Goal: Task Accomplishment & Management: Use online tool/utility

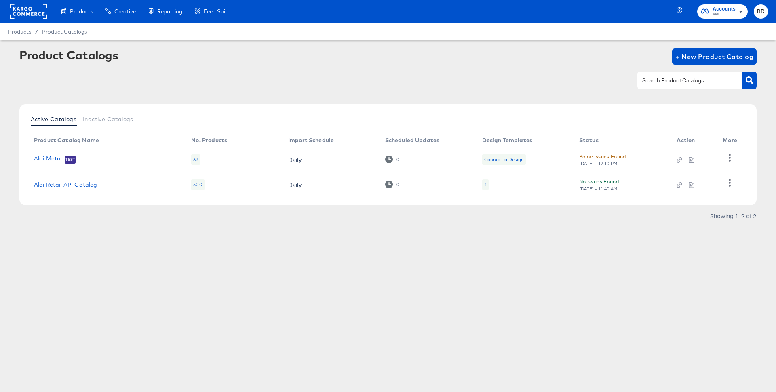
click at [46, 162] on link "Aldi Meta" at bounding box center [47, 159] width 27 height 8
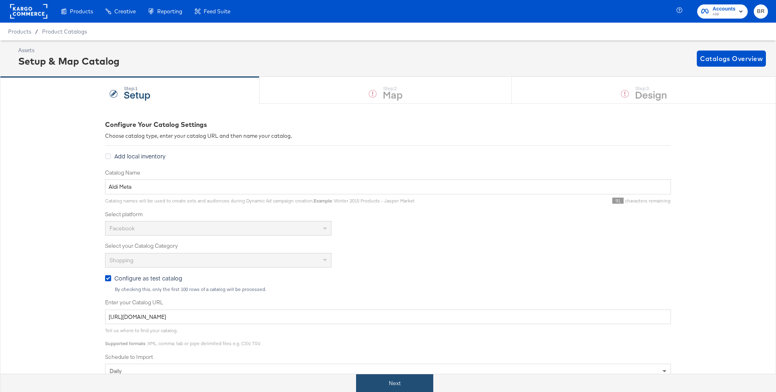
click at [377, 378] on button "Next" at bounding box center [394, 383] width 77 height 18
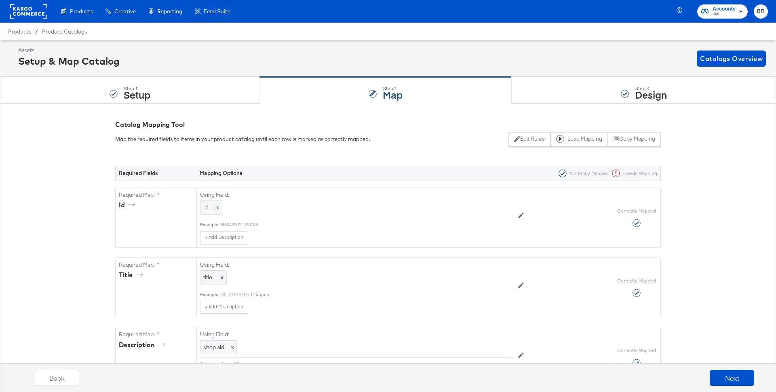
click at [674, 368] on div "Back Next" at bounding box center [394, 381] width 784 height 30
click at [595, 101] on div "Step: 3 Design" at bounding box center [644, 90] width 264 height 27
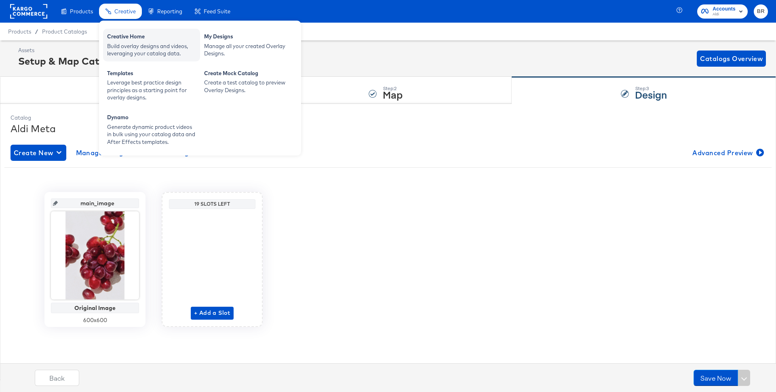
click at [121, 32] on div "Creative Home Build overlay designs and videos, leveraging your catalog data." at bounding box center [151, 45] width 97 height 33
click at [155, 61] on div "Creative Home Build overlay designs and videos, leveraging your catalog data." at bounding box center [151, 45] width 97 height 33
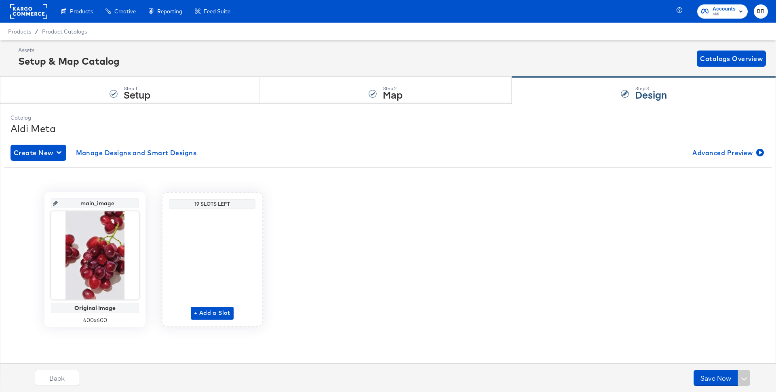
click at [135, 44] on div "Assets Setup & Map Catalog Catalogs Overview" at bounding box center [388, 58] width 776 height 36
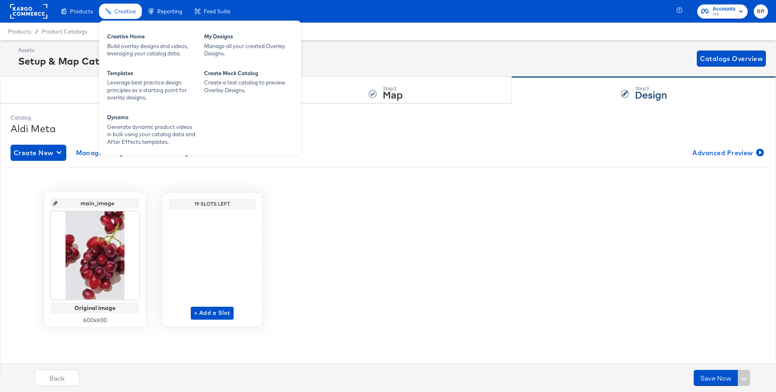
click at [126, 11] on span "Creative" at bounding box center [124, 11] width 21 height 6
click at [138, 50] on div "Build overlay designs and videos, leveraging your catalog data." at bounding box center [151, 49] width 89 height 15
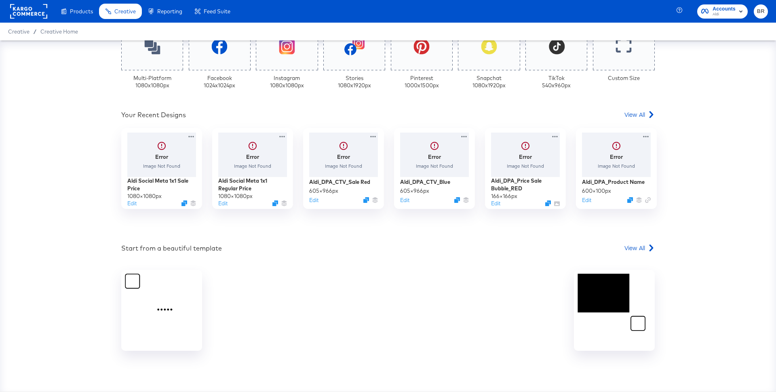
scroll to position [238, 0]
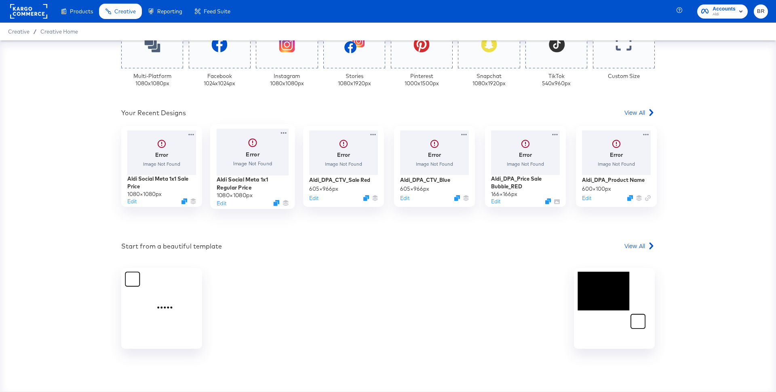
click at [240, 161] on div at bounding box center [253, 152] width 72 height 46
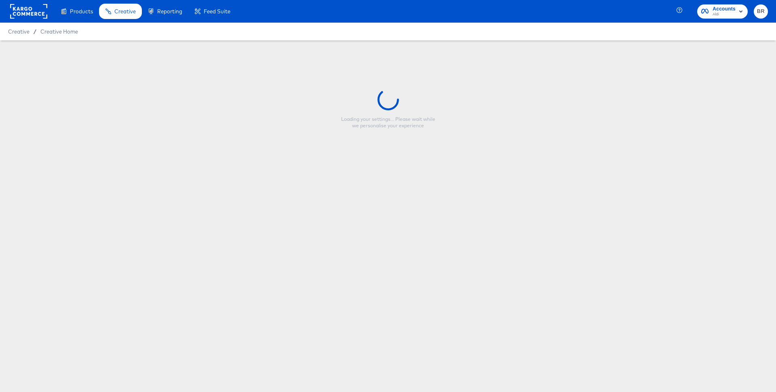
type input "Aldi Social Meta 1x1 Regular Price"
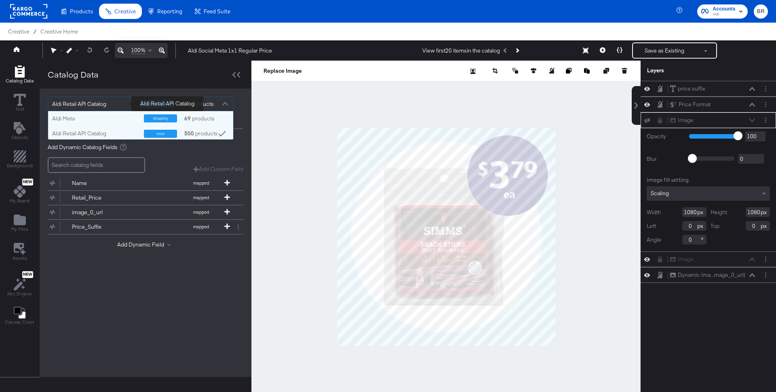
click at [112, 105] on div "Aldi Retail API Catalog" at bounding box center [93, 104] width 82 height 14
click at [106, 122] on div "Aldi Meta" at bounding box center [95, 118] width 86 height 8
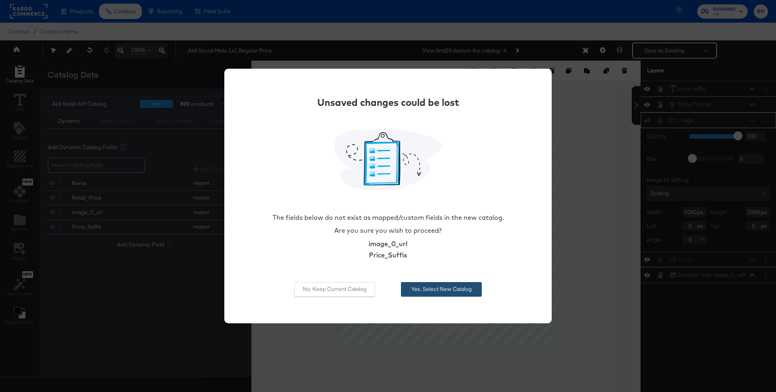
click at [436, 295] on button "Yes, Select New Catalog" at bounding box center [441, 289] width 81 height 15
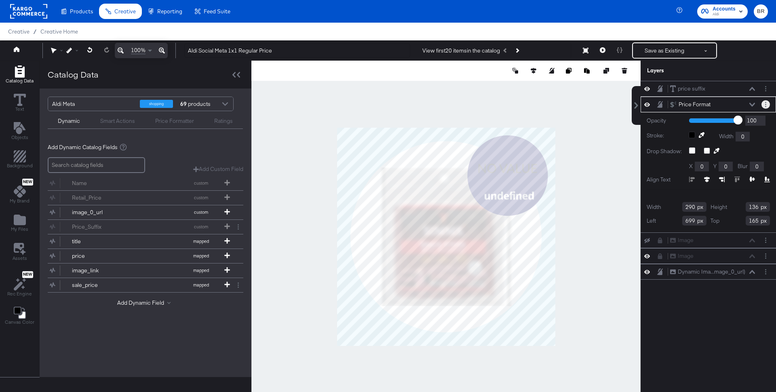
click at [767, 102] on button "Layer Options" at bounding box center [765, 104] width 8 height 8
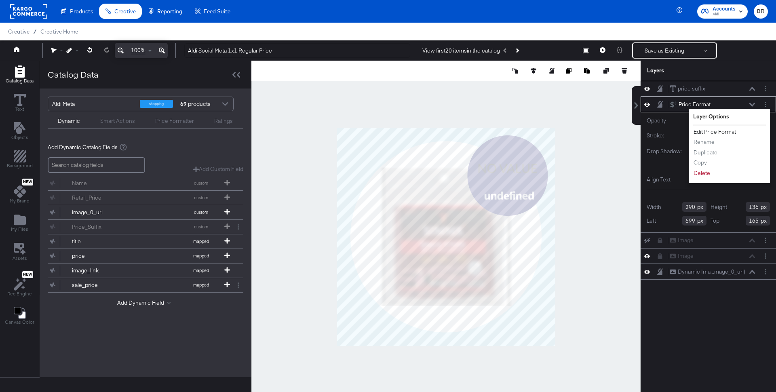
click at [702, 130] on button "Edit Price Format" at bounding box center [714, 132] width 43 height 8
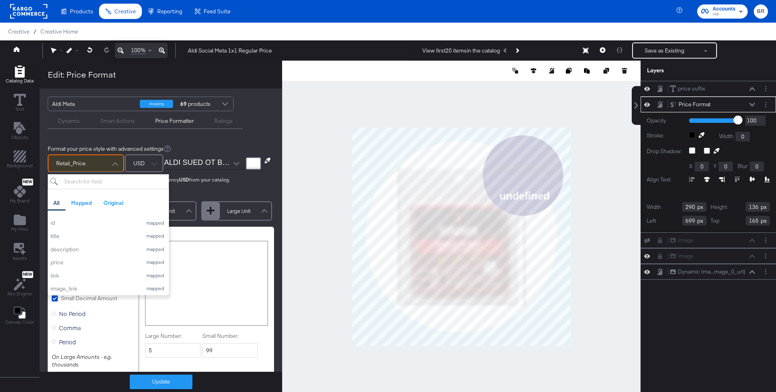
click at [107, 163] on div "Retail_Price" at bounding box center [85, 163] width 75 height 16
click at [113, 205] on div "Original" at bounding box center [113, 203] width 20 height 8
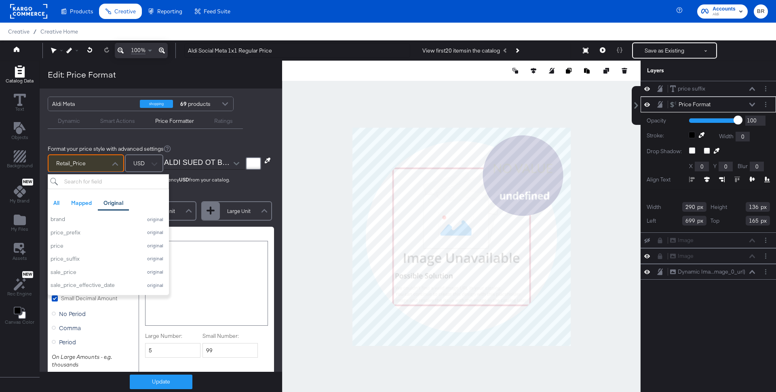
scroll to position [131, 0]
click at [91, 236] on div "price" at bounding box center [94, 238] width 87 height 8
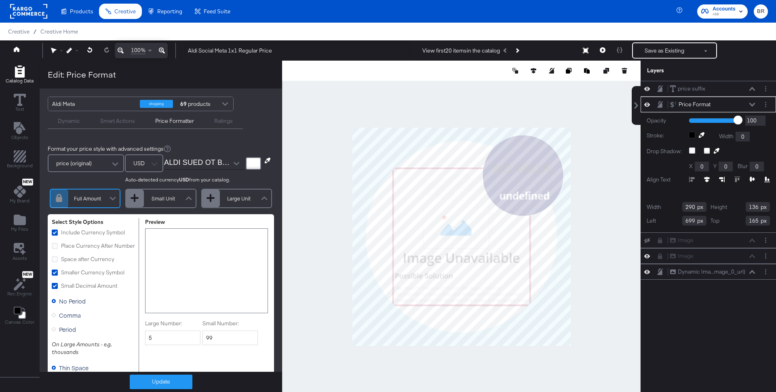
scroll to position [7, 0]
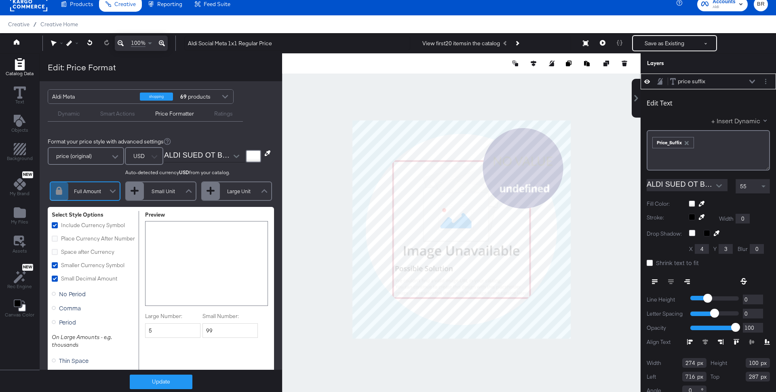
click at [736, 122] on button "+ Insert Dynamic" at bounding box center [740, 120] width 59 height 8
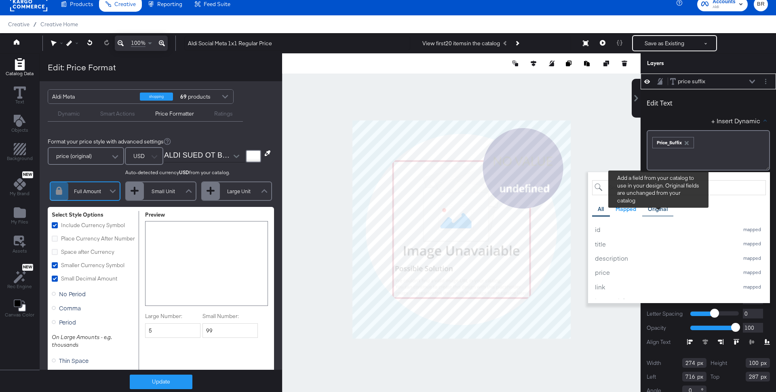
click at [657, 208] on div "Original" at bounding box center [658, 209] width 20 height 8
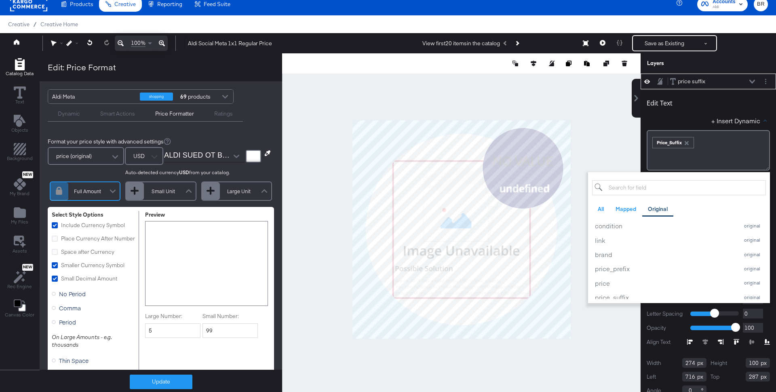
scroll to position [128, 0]
click at [626, 276] on div "price_suffix" at bounding box center [665, 273] width 140 height 8
click at [696, 143] on div "﻿ ﻿ price_suffix ﻿ ﻿ Price_Suffix ﻿" at bounding box center [708, 141] width 113 height 13
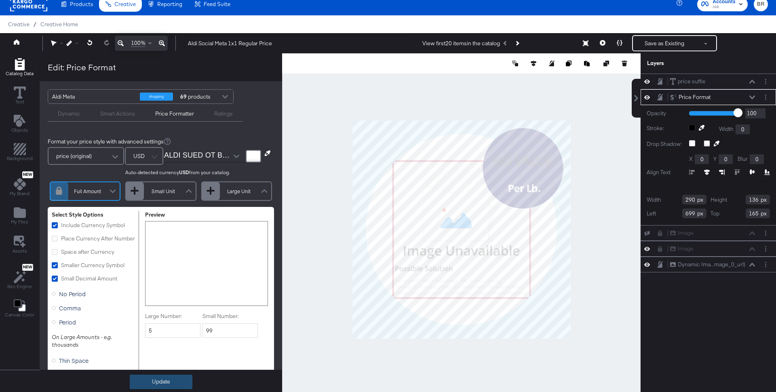
click at [132, 383] on button "Update" at bounding box center [161, 382] width 63 height 15
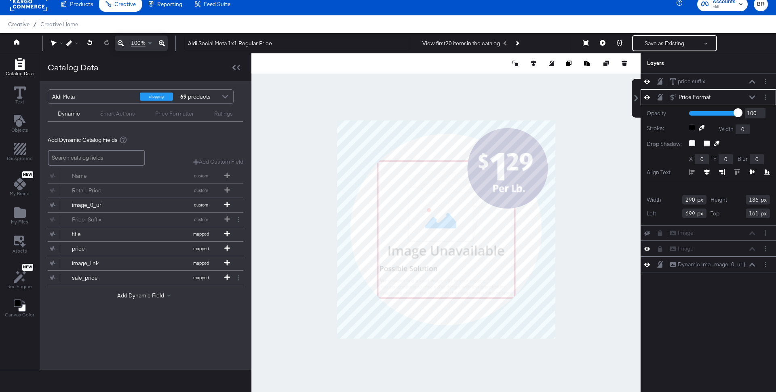
type input "160"
click at [588, 167] on div at bounding box center [445, 229] width 389 height 352
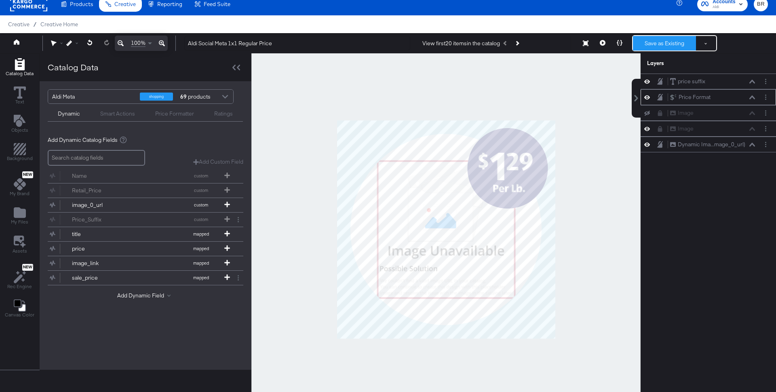
click at [645, 44] on button "Save as Existing" at bounding box center [664, 43] width 63 height 15
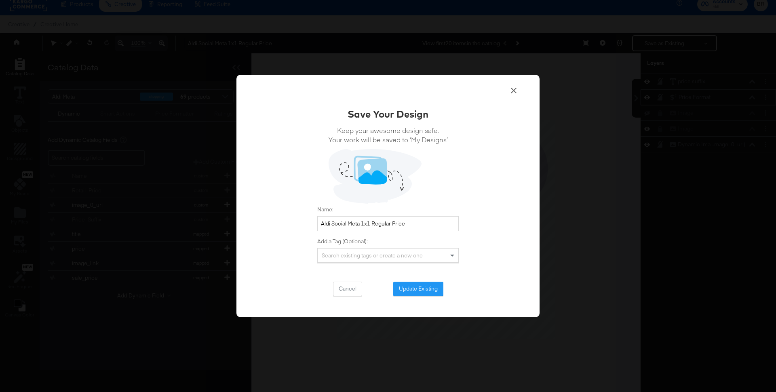
click at [514, 95] on icon at bounding box center [514, 91] width 10 height 10
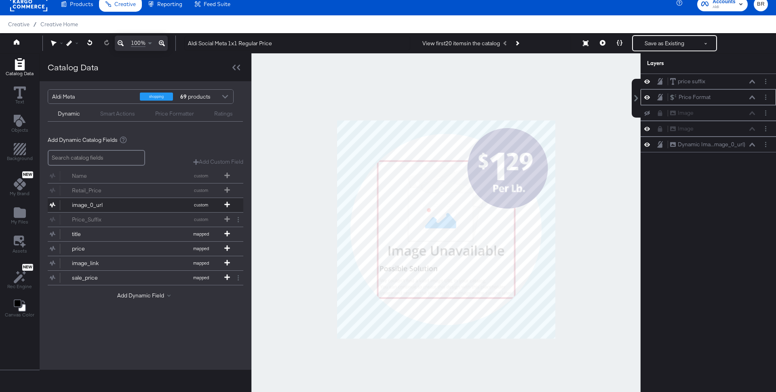
click at [143, 200] on button "image_0_url custom" at bounding box center [140, 205] width 185 height 14
click at [660, 98] on icon at bounding box center [660, 97] width 6 height 6
click at [660, 82] on icon at bounding box center [660, 81] width 6 height 6
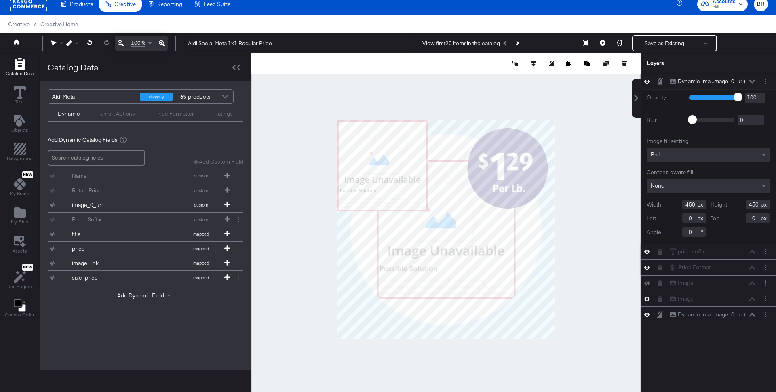
click at [168, 202] on button "image_0_url custom" at bounding box center [140, 205] width 185 height 14
type input "266"
type input "220"
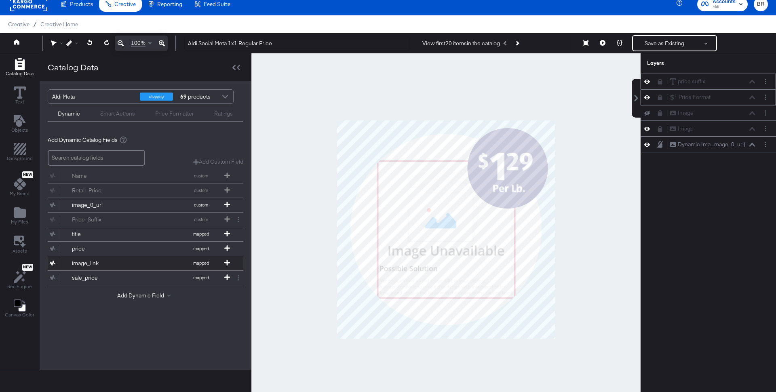
click at [99, 259] on div "image_link" at bounding box center [101, 263] width 59 height 8
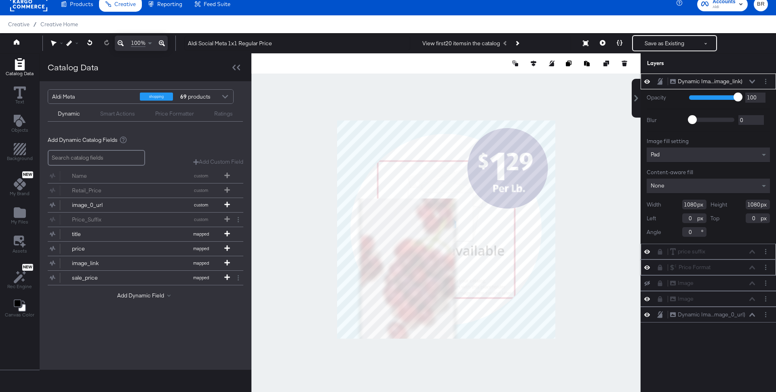
type input "699"
type input "693"
type input "387"
type input "174"
type input "193"
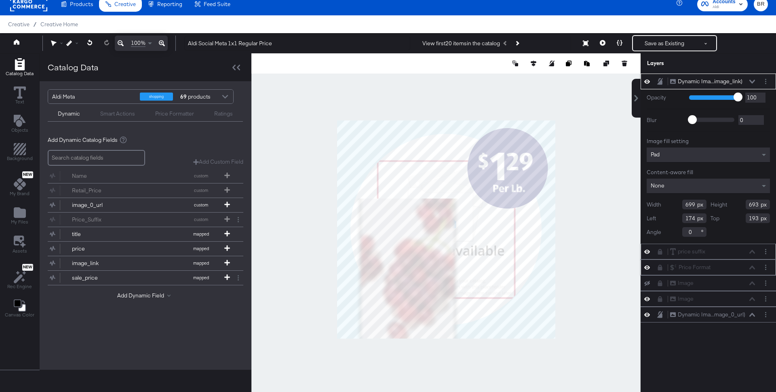
type input "190"
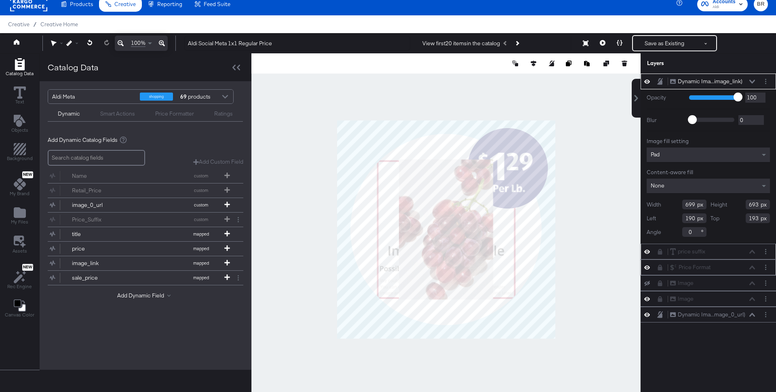
click at [754, 80] on icon at bounding box center [752, 82] width 6 height 4
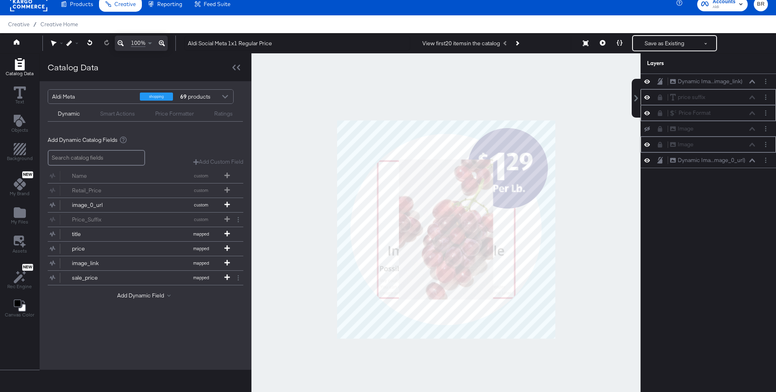
drag, startPoint x: 737, startPoint y: 79, endPoint x: 735, endPoint y: 138, distance: 58.6
click at [735, 138] on div "Dynamic Ima...image_link) Dynamic Image (image_link) price suffix price suffix …" at bounding box center [708, 121] width 135 height 95
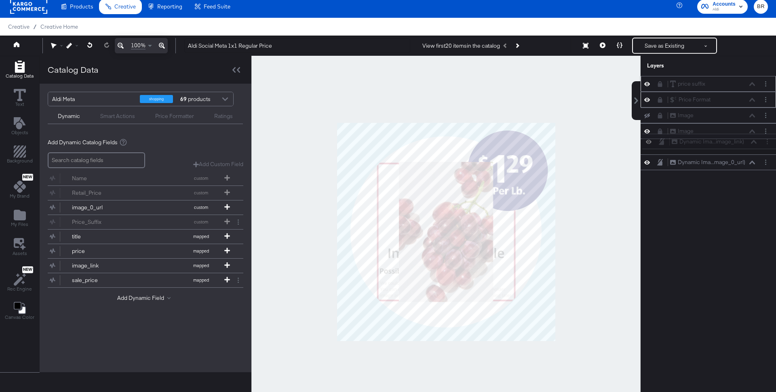
drag, startPoint x: 668, startPoint y: 77, endPoint x: 670, endPoint y: 140, distance: 63.1
click at [670, 140] on div "Dynamic Ima...image_link) Dynamic Image (image_link) price suffix price suffix …" at bounding box center [708, 123] width 135 height 94
click at [646, 160] on icon at bounding box center [647, 162] width 6 height 7
click at [605, 44] on icon at bounding box center [603, 45] width 6 height 6
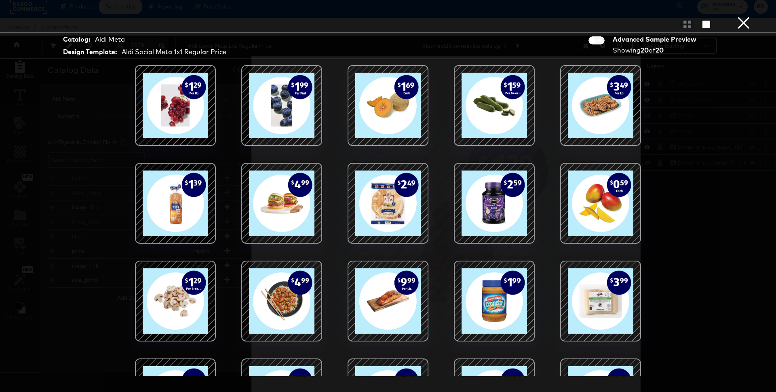
scroll to position [63, 0]
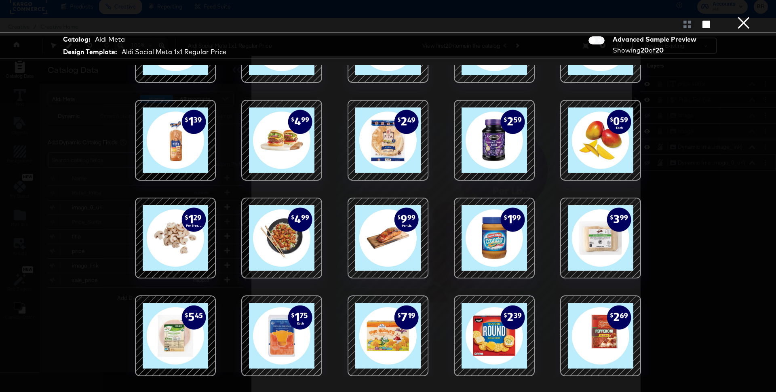
click at [741, 16] on button "×" at bounding box center [743, 8] width 16 height 16
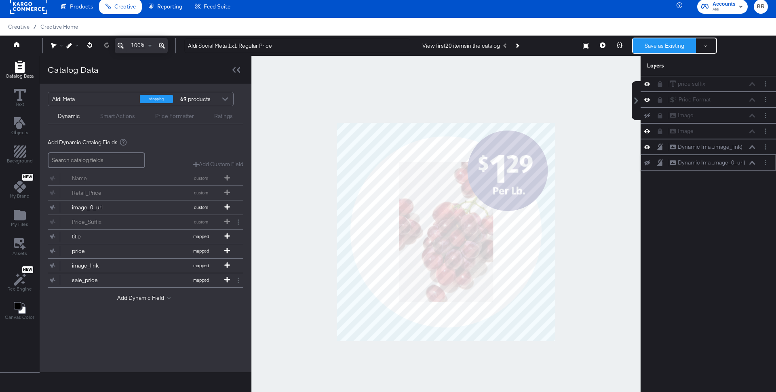
click at [663, 42] on button "Save as Existing" at bounding box center [664, 45] width 63 height 15
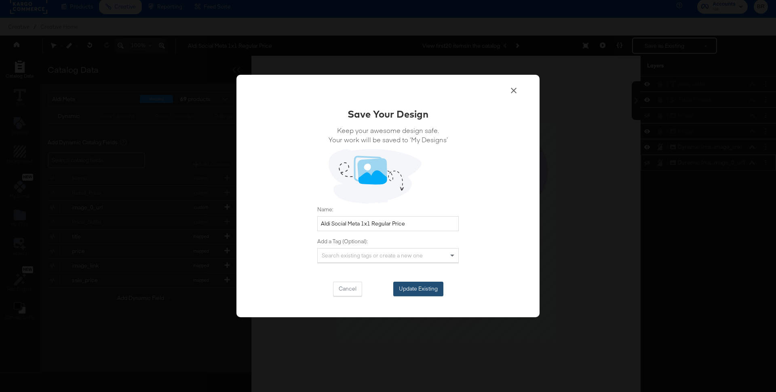
click at [411, 291] on button "Update Existing" at bounding box center [418, 289] width 50 height 15
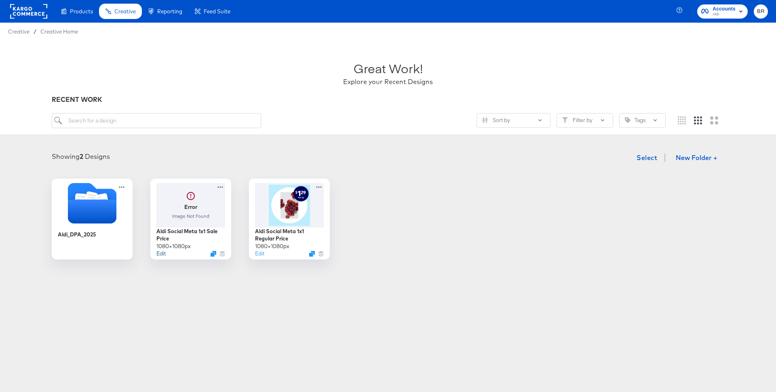
click at [163, 253] on button "Edit" at bounding box center [160, 254] width 9 height 8
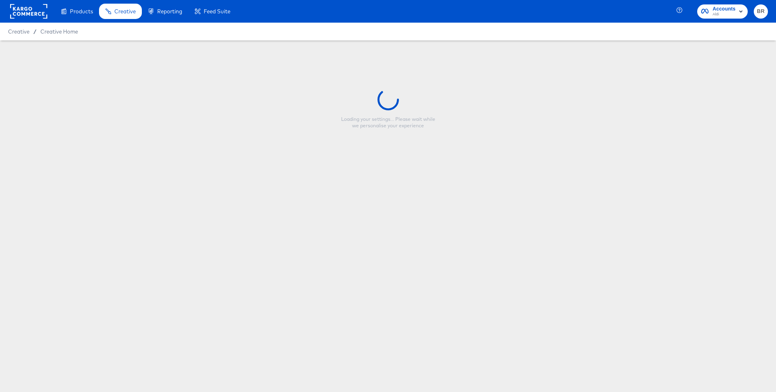
type input "Aldi Social Meta 1x1 Sale Price"
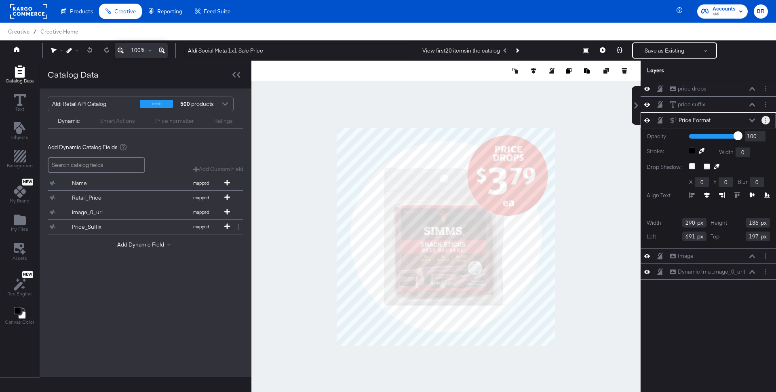
click at [766, 120] on icon "Layer Options" at bounding box center [765, 120] width 1 height 5
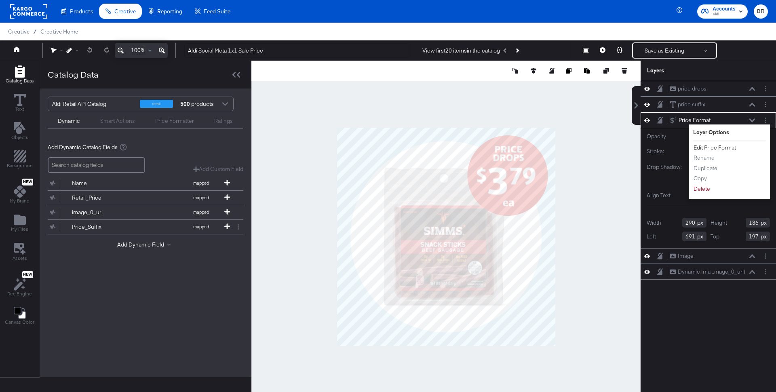
click at [709, 146] on button "Edit Price Format" at bounding box center [714, 147] width 43 height 8
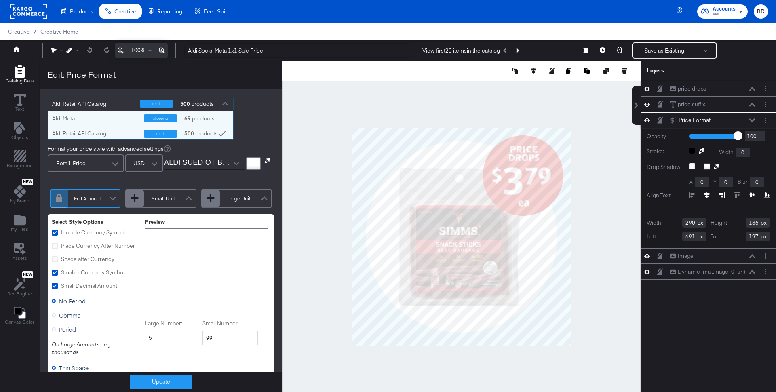
click at [140, 105] on div "retail" at bounding box center [156, 104] width 33 height 8
click at [116, 120] on div "Aldi Meta" at bounding box center [95, 119] width 86 height 8
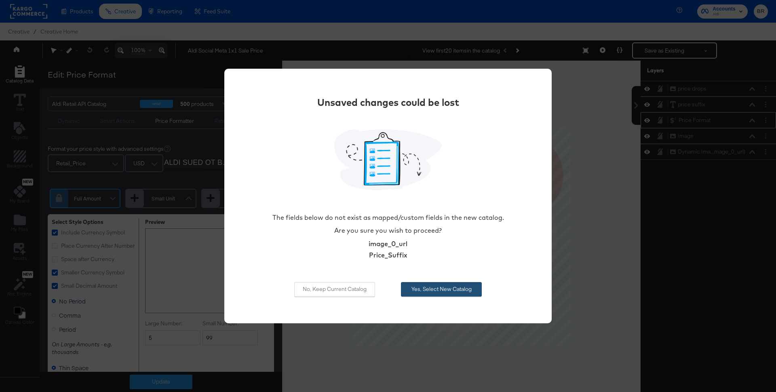
click at [437, 291] on button "Yes, Select New Catalog" at bounding box center [441, 289] width 81 height 15
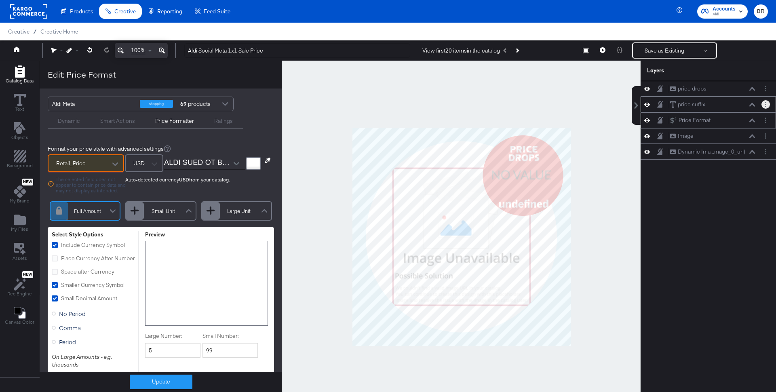
click at [765, 105] on icon "Layer Options" at bounding box center [765, 104] width 1 height 5
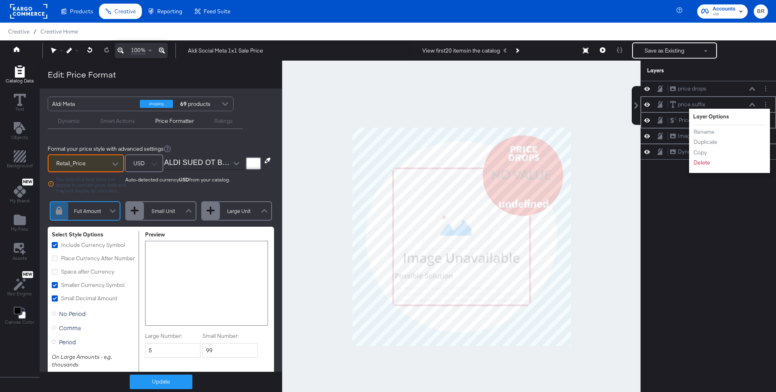
click at [708, 105] on div "price suffix price suffix" at bounding box center [713, 104] width 86 height 8
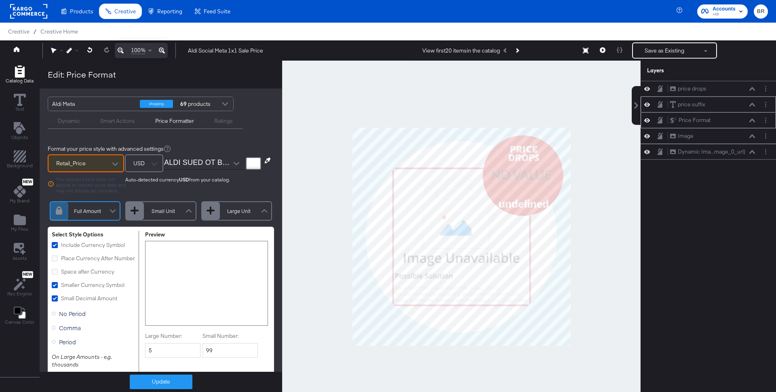
click at [754, 103] on icon at bounding box center [752, 105] width 6 height 4
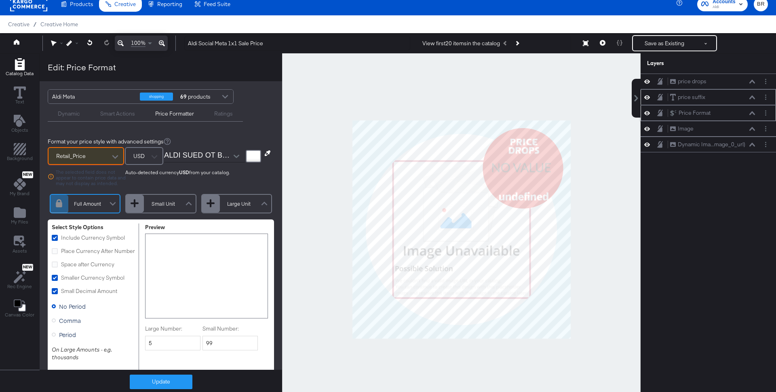
scroll to position [15, 0]
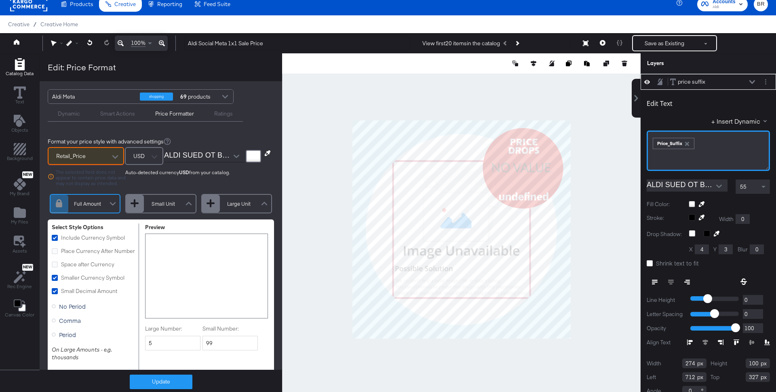
click at [706, 139] on div "﻿ ﻿ Price_Suffix ﻿" at bounding box center [708, 142] width 113 height 13
click at [731, 118] on button "+ Insert Dynamic" at bounding box center [740, 121] width 59 height 8
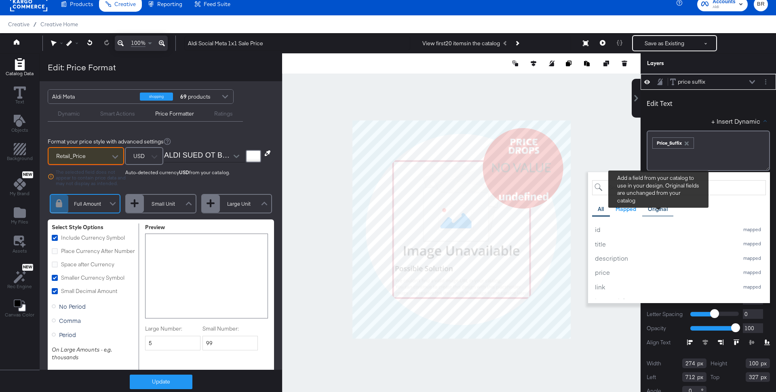
click at [658, 205] on div "Original" at bounding box center [658, 209] width 20 height 8
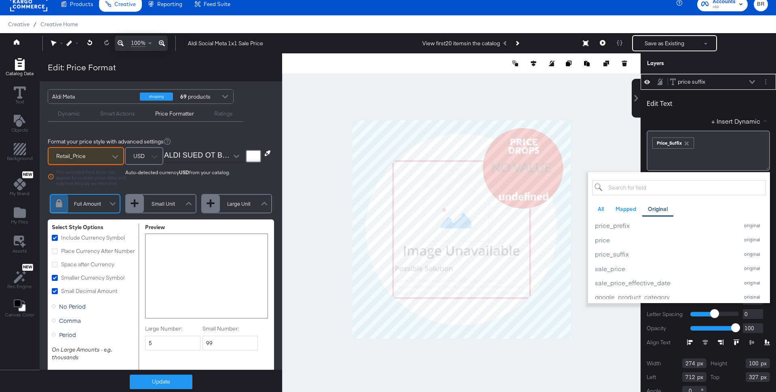
scroll to position [154, 0]
click at [621, 249] on div "price_suffix" at bounding box center [665, 247] width 140 height 8
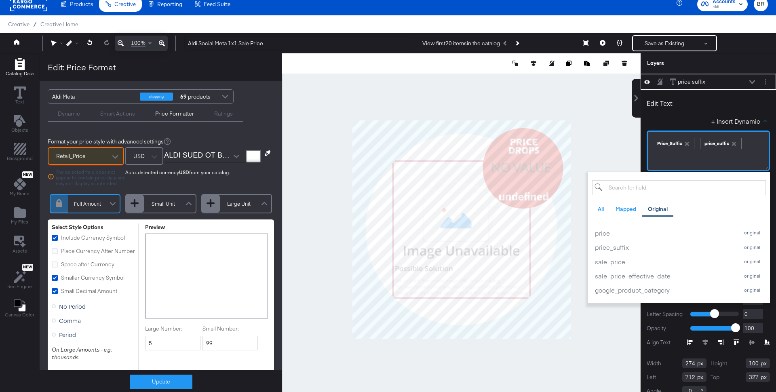
click at [697, 147] on div "﻿ ﻿ Price_Suffix ﻿ ﻿ price_suffix ﻿" at bounding box center [708, 142] width 113 height 13
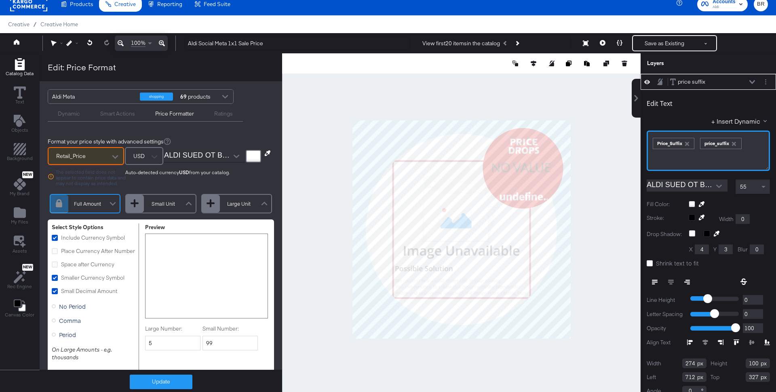
click at [699, 148] on div "﻿ ﻿ Price_Suffix ﻿ ﻿ price_suffix ﻿" at bounding box center [708, 151] width 123 height 40
click at [747, 122] on button "+ Insert Dynamic" at bounding box center [740, 121] width 59 height 8
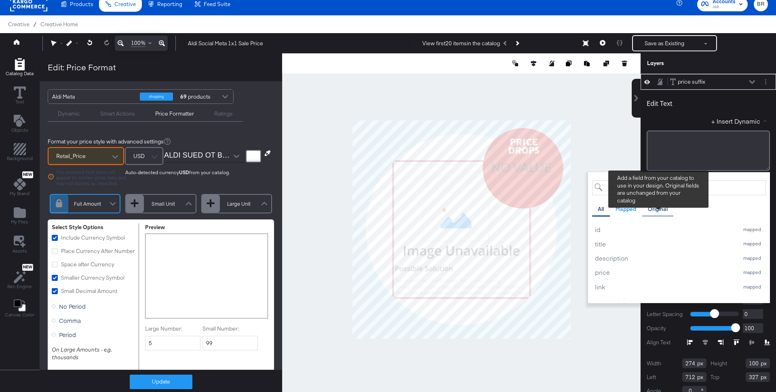
click at [659, 210] on div "Original" at bounding box center [658, 209] width 20 height 8
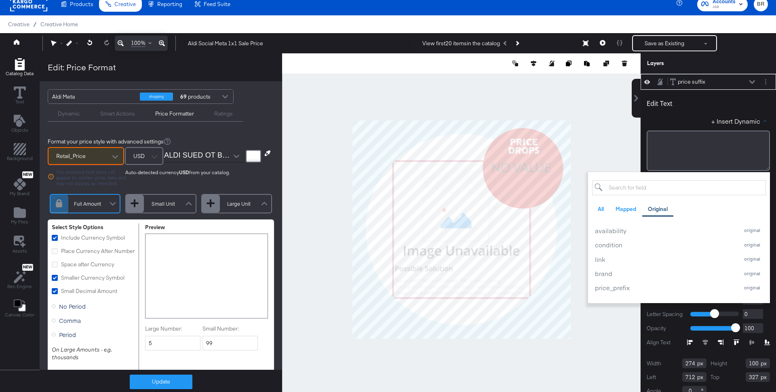
scroll to position [103, 0]
click at [611, 295] on div "price_suffix" at bounding box center [665, 297] width 140 height 8
click at [686, 119] on div "+ Insert Dynamic All Mapped Original Add a field from your catalog to use in yo…" at bounding box center [708, 123] width 123 height 12
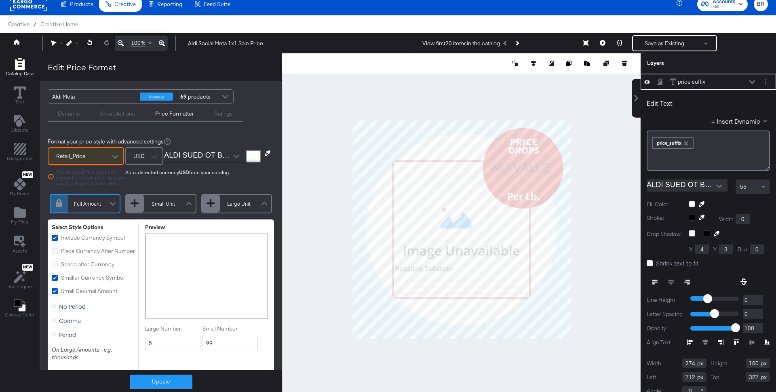
click at [748, 81] on div "price suffix price suffix" at bounding box center [713, 82] width 86 height 8
click at [750, 81] on icon at bounding box center [752, 82] width 6 height 4
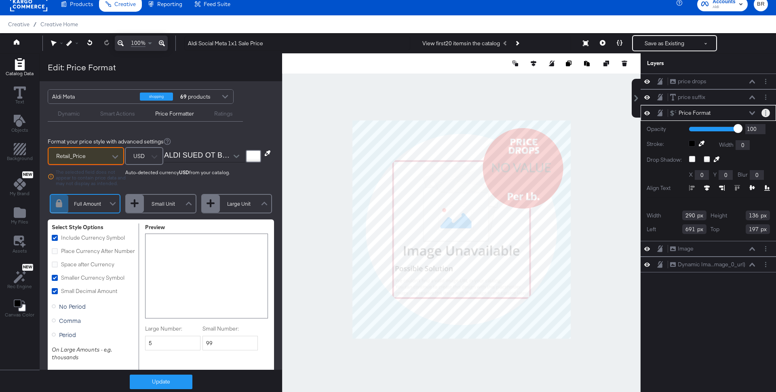
click at [765, 110] on button "Layer Options" at bounding box center [765, 113] width 8 height 8
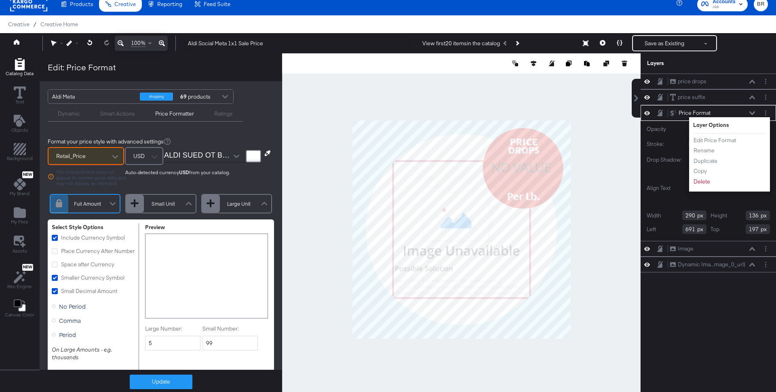
click at [92, 148] on div "Retail_Price" at bounding box center [85, 156] width 75 height 16
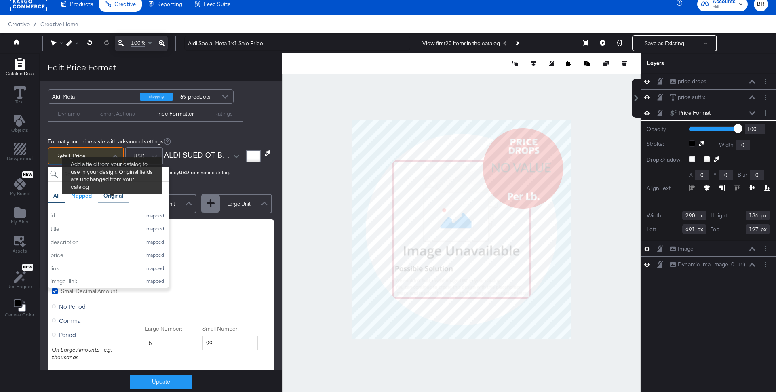
click at [107, 195] on div "Original" at bounding box center [113, 196] width 20 height 8
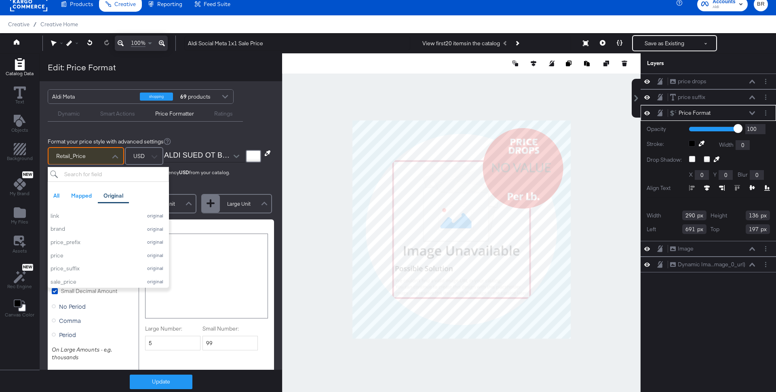
scroll to position [122, 0]
click at [72, 266] on div "sale_price" at bounding box center [94, 265] width 87 height 8
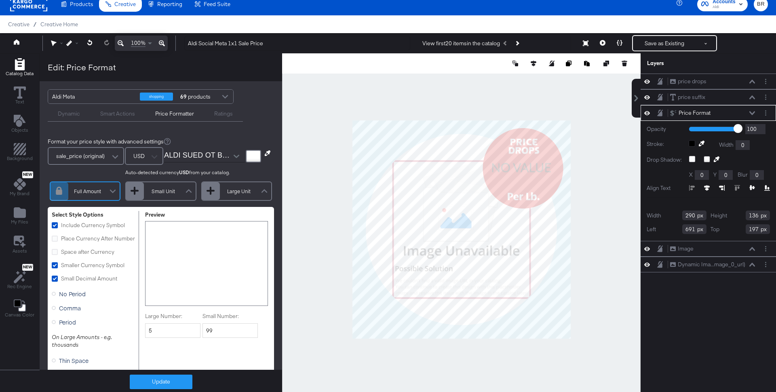
click at [137, 374] on div "Update" at bounding box center [161, 382] width 242 height 20
click at [137, 381] on button "Update" at bounding box center [161, 382] width 63 height 15
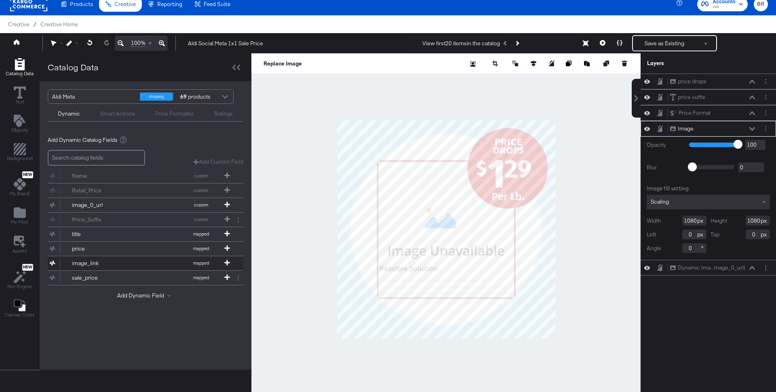
click at [136, 264] on button "image_link mapped" at bounding box center [140, 263] width 185 height 14
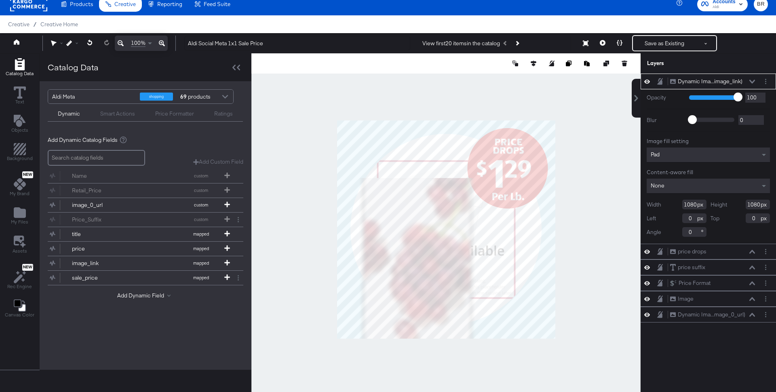
type input "795"
type input "285"
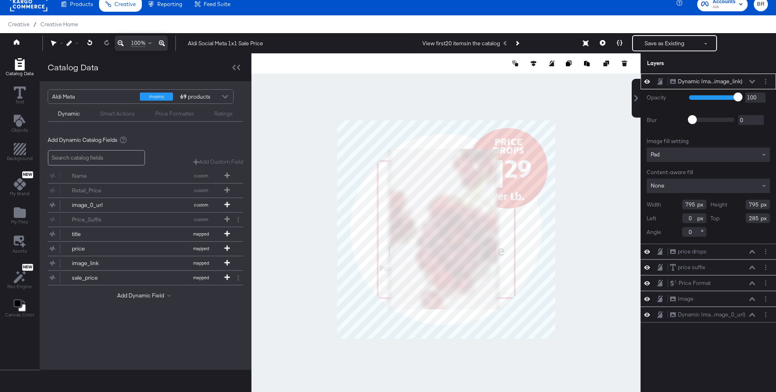
type input "130"
type input "141"
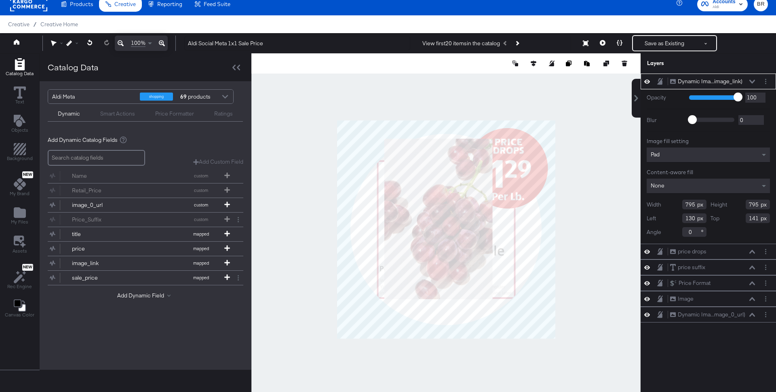
type input "104"
type input "91"
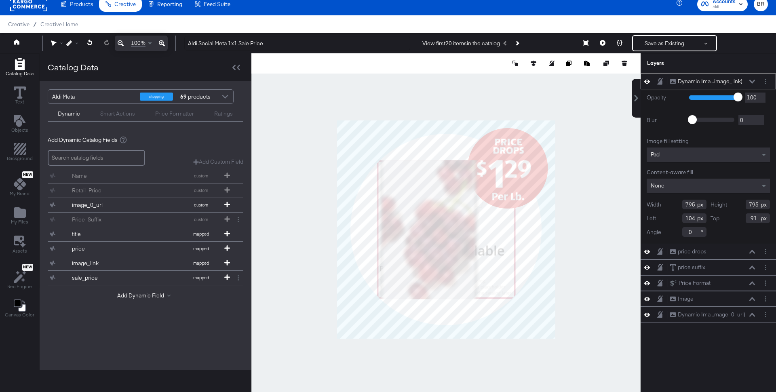
type input "698"
type input "689"
type input "197"
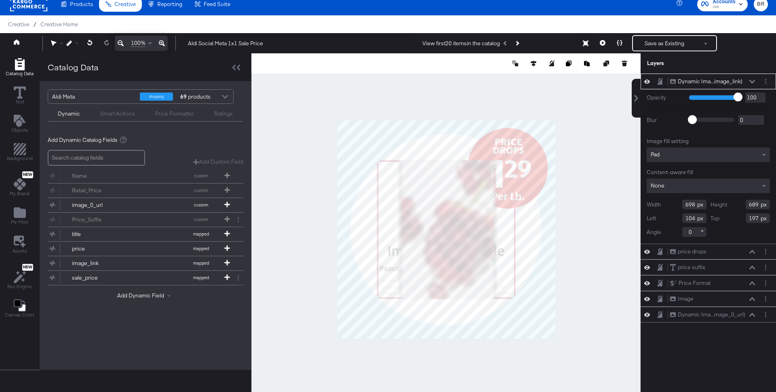
type input "194"
click at [533, 60] on button at bounding box center [533, 63] width 8 height 8
click at [516, 77] on icon at bounding box center [519, 79] width 6 height 6
type input "196"
click at [472, 77] on icon at bounding box center [474, 79] width 6 height 6
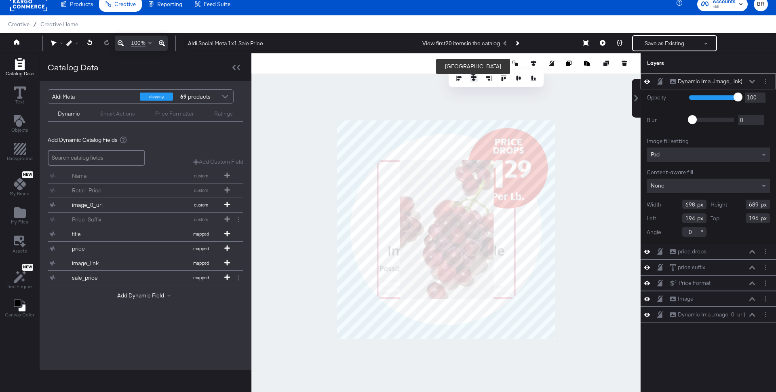
type input "191"
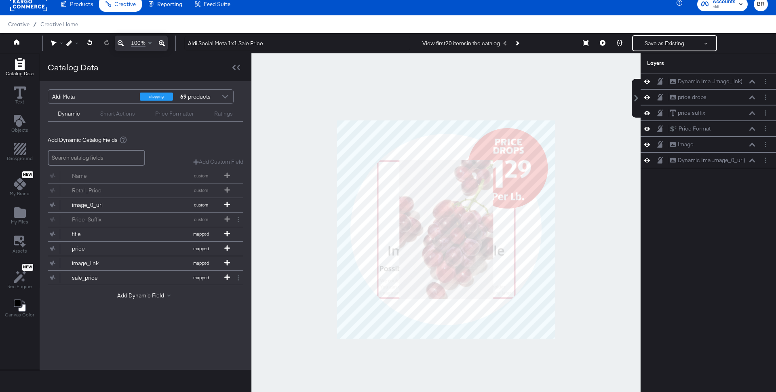
click at [578, 121] on div at bounding box center [445, 229] width 389 height 352
drag, startPoint x: 733, startPoint y: 81, endPoint x: 735, endPoint y: 137, distance: 56.2
click at [735, 138] on div "Dynamic Ima...image_link) Dynamic Image (image_link) price drops price drops pr…" at bounding box center [708, 121] width 135 height 95
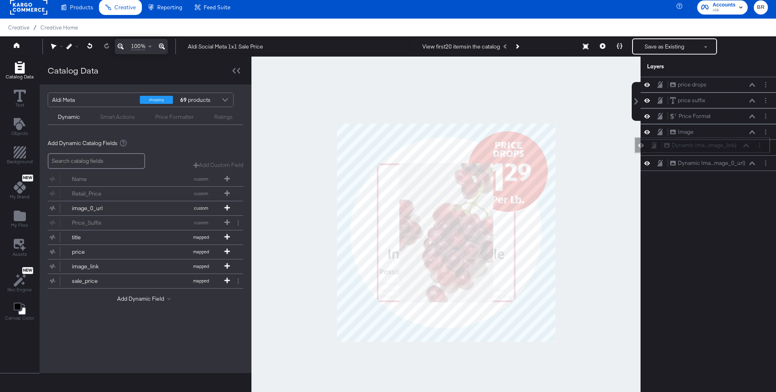
drag, startPoint x: 743, startPoint y: 76, endPoint x: 737, endPoint y: 143, distance: 67.4
click at [737, 143] on div "Dynamic Ima...image_link) Dynamic Image (image_link)" at bounding box center [702, 145] width 129 height 8
click at [648, 162] on icon at bounding box center [647, 163] width 6 height 7
click at [607, 46] on button at bounding box center [602, 46] width 17 height 16
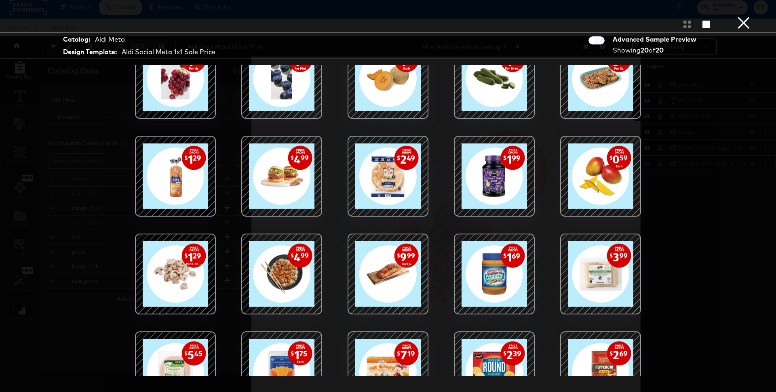
scroll to position [47, 0]
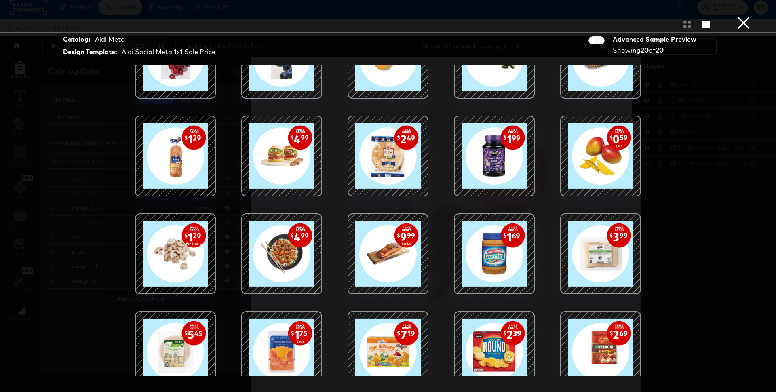
click at [204, 269] on div at bounding box center [175, 253] width 69 height 69
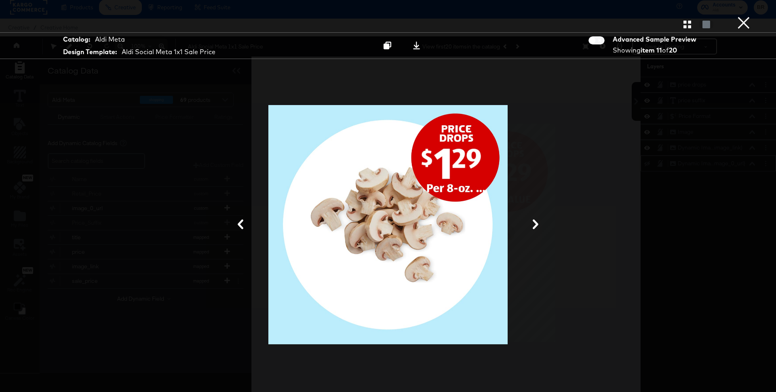
click at [745, 16] on button "×" at bounding box center [743, 8] width 16 height 16
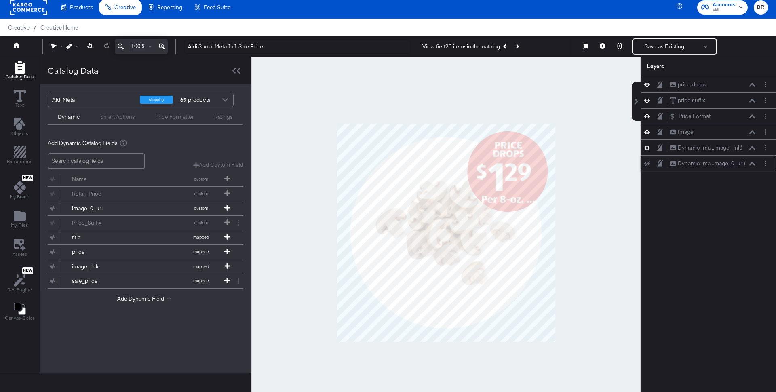
scroll to position [7, 0]
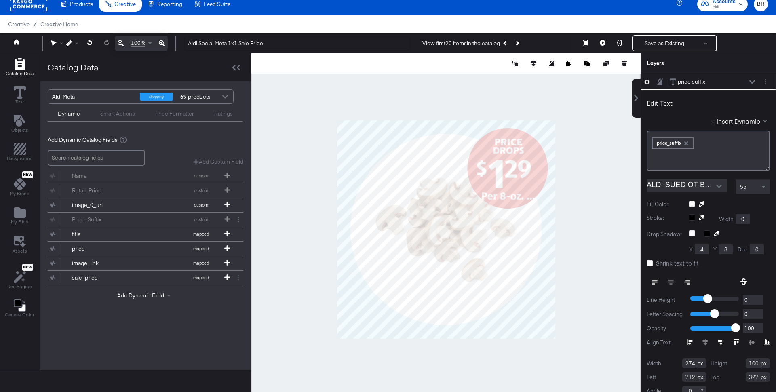
click at [607, 193] on div at bounding box center [445, 229] width 389 height 352
type input "627"
type input "318"
type input "319"
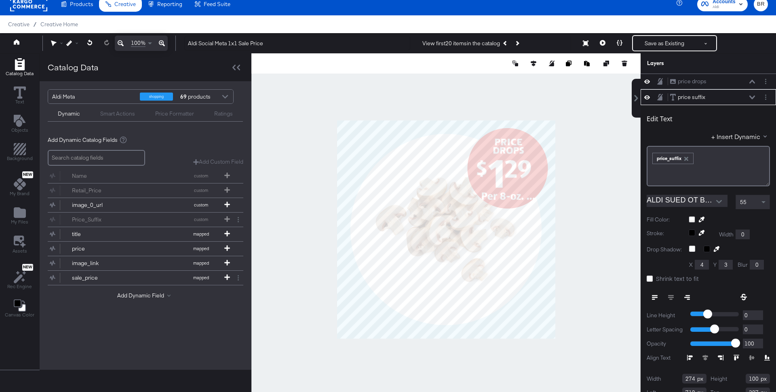
click at [582, 215] on div at bounding box center [445, 229] width 389 height 352
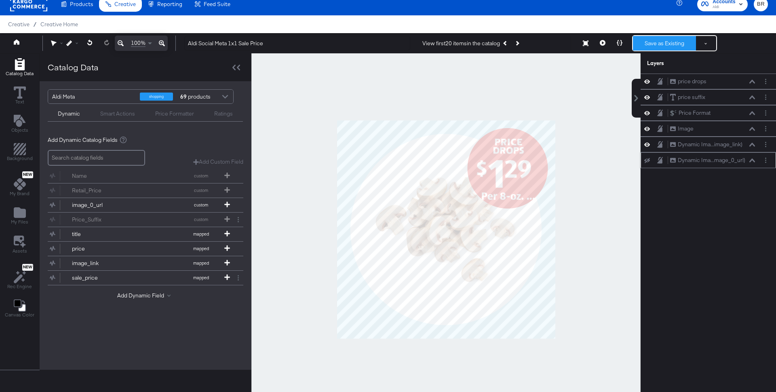
click at [675, 42] on button "Save as Existing" at bounding box center [664, 43] width 63 height 15
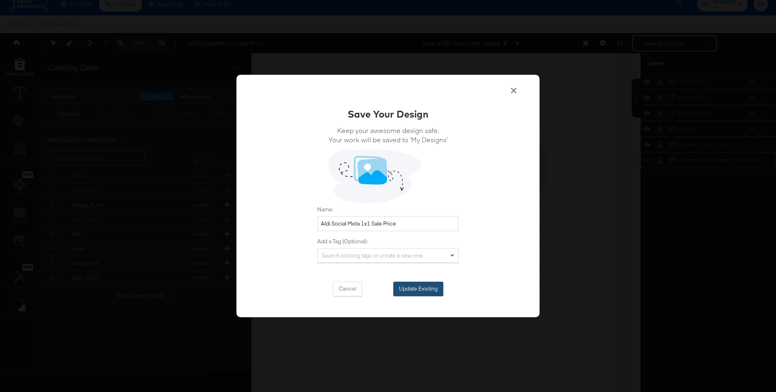
click at [432, 288] on button "Update Existing" at bounding box center [418, 289] width 50 height 15
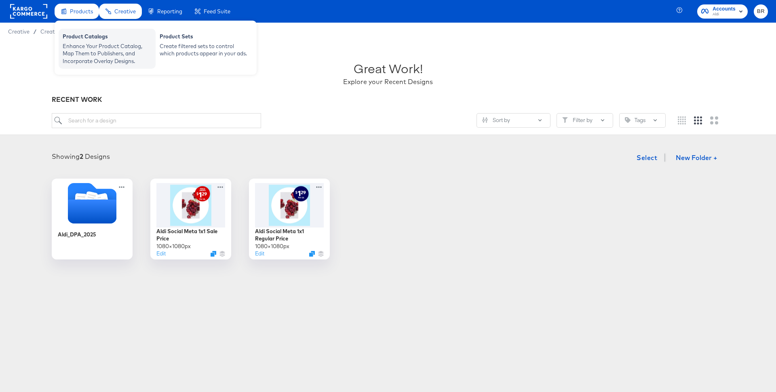
click at [91, 44] on div "Enhance Your Product Catalog, Map Them to Publishers, and Incorporate Overlay D…" at bounding box center [107, 53] width 89 height 23
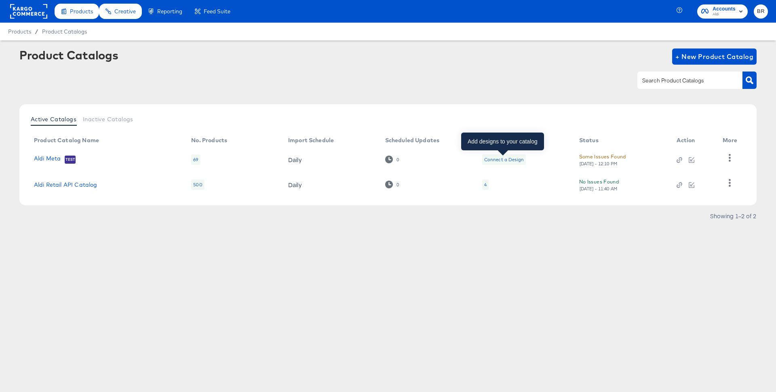
click at [493, 158] on div "Connect a Design" at bounding box center [504, 159] width 40 height 6
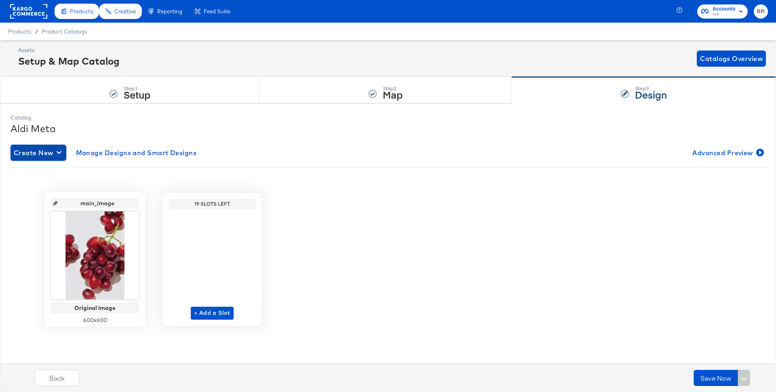
click at [41, 147] on span "Create New" at bounding box center [38, 152] width 49 height 11
click at [45, 184] on div "Create New Smart Design" at bounding box center [53, 185] width 77 height 6
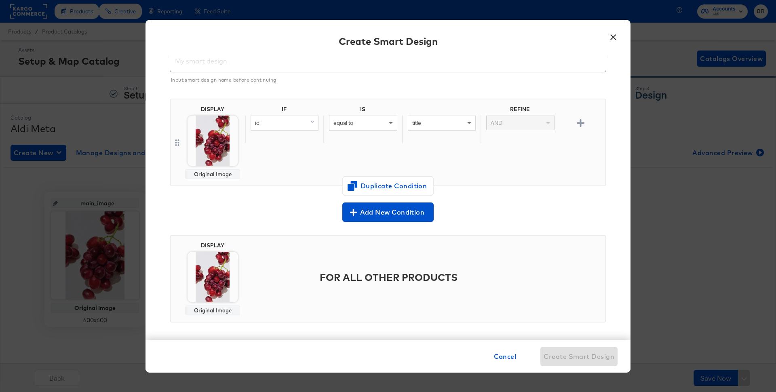
scroll to position [37, 0]
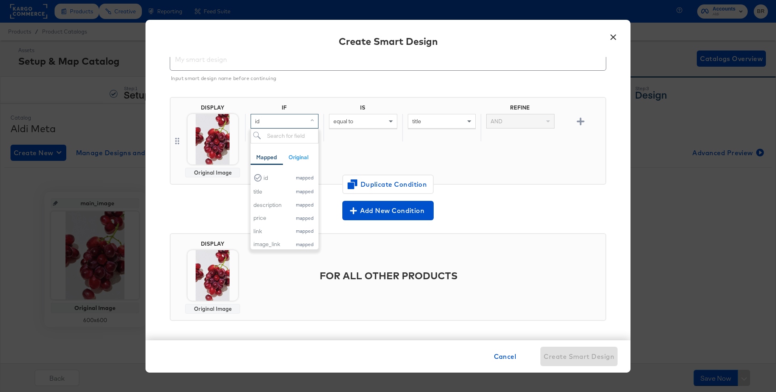
click at [267, 127] on div "id" at bounding box center [284, 121] width 67 height 14
click at [86, 104] on div "× Create Smart Design Input Smart Design Name * Input smart design name before …" at bounding box center [388, 196] width 776 height 392
click at [614, 36] on button "×" at bounding box center [613, 35] width 15 height 15
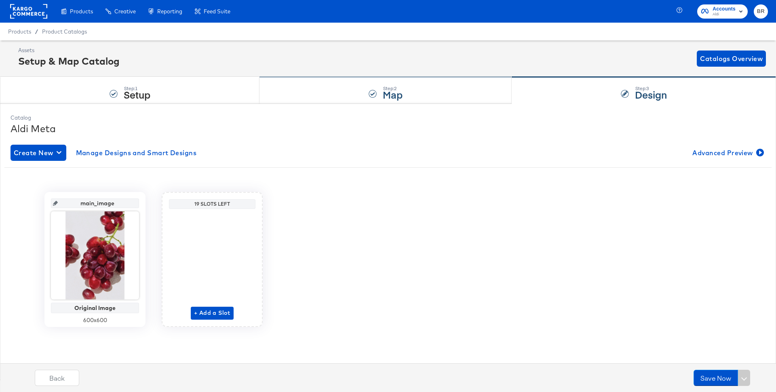
click at [330, 92] on div "Step: 2 Map" at bounding box center [385, 90] width 252 height 27
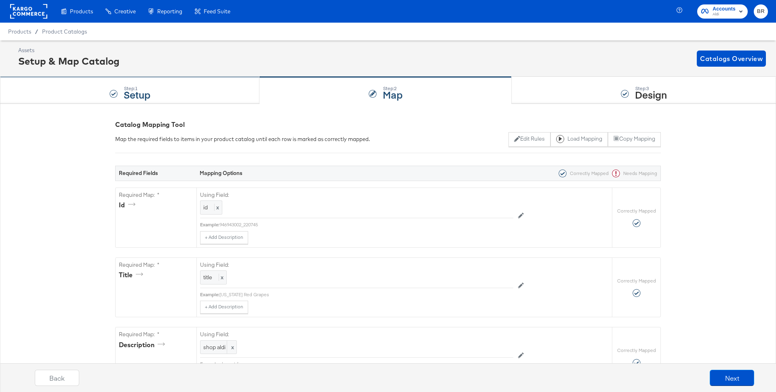
click at [186, 81] on div "Step: 1 Setup" at bounding box center [129, 90] width 259 height 27
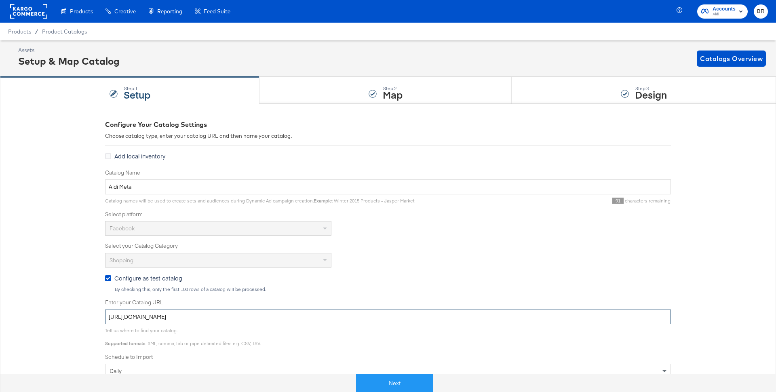
click at [222, 316] on input "[URL][DOMAIN_NAME]" at bounding box center [388, 317] width 566 height 15
click at [395, 383] on button "Next" at bounding box center [394, 383] width 77 height 18
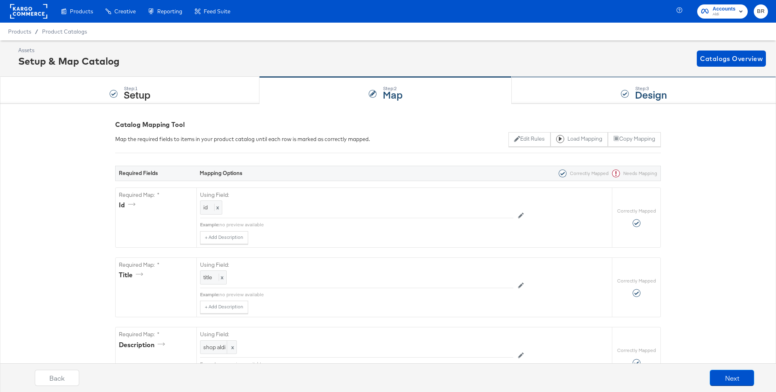
click at [685, 86] on div "Step: 3 Design" at bounding box center [644, 90] width 264 height 27
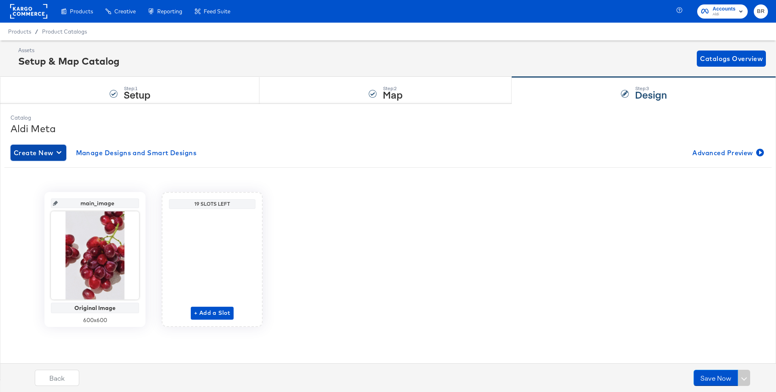
click at [36, 156] on span "Create New" at bounding box center [38, 152] width 49 height 11
click at [48, 184] on div "Create New Smart Design" at bounding box center [53, 185] width 77 height 6
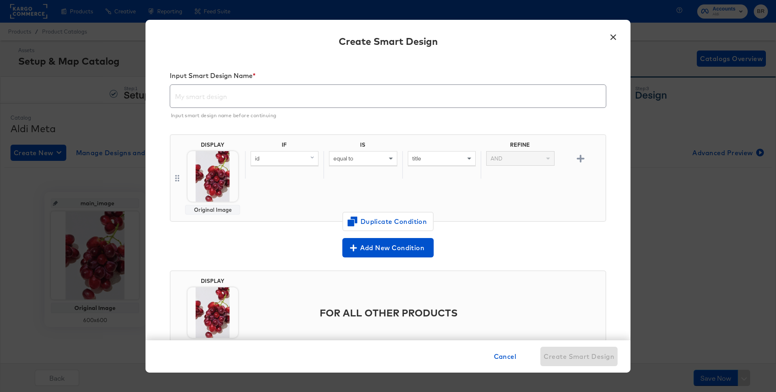
click at [322, 98] on input "text" at bounding box center [388, 93] width 436 height 23
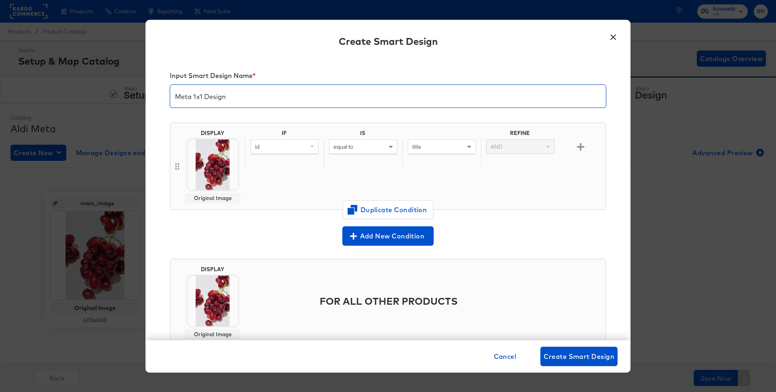
type input "Meta 1x1 Design"
click at [274, 143] on div "id" at bounding box center [284, 147] width 67 height 14
type input "sale"
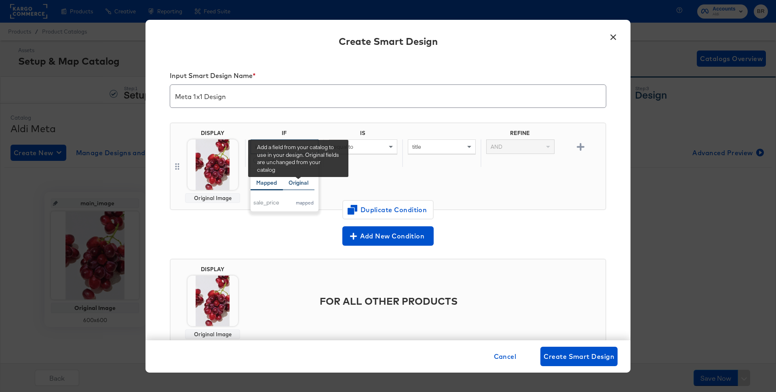
click at [302, 182] on div "Original" at bounding box center [299, 183] width 20 height 8
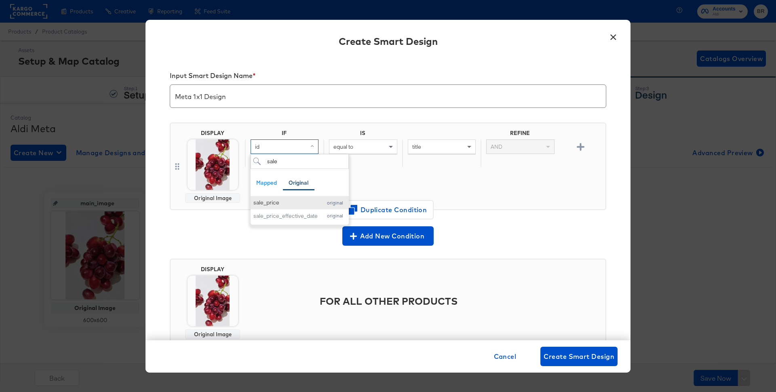
click at [289, 205] on div "sale_price" at bounding box center [285, 203] width 64 height 8
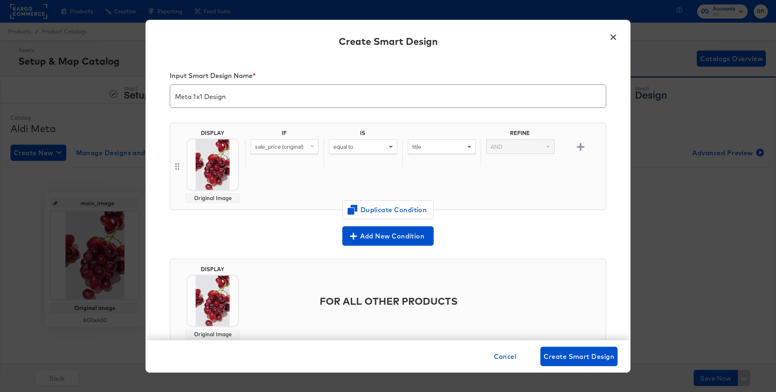
click at [377, 150] on div "equal to" at bounding box center [362, 147] width 67 height 14
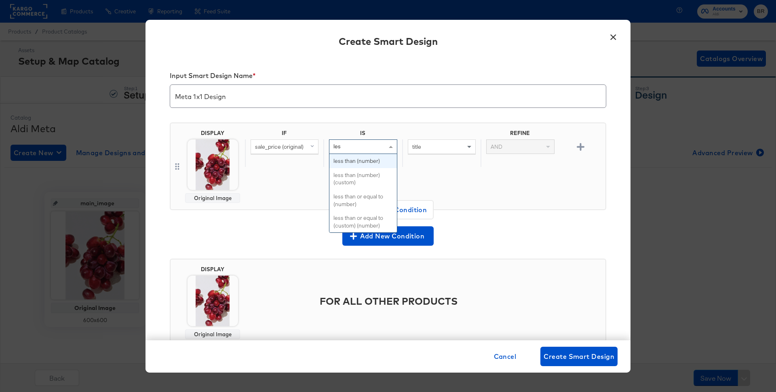
type input "less"
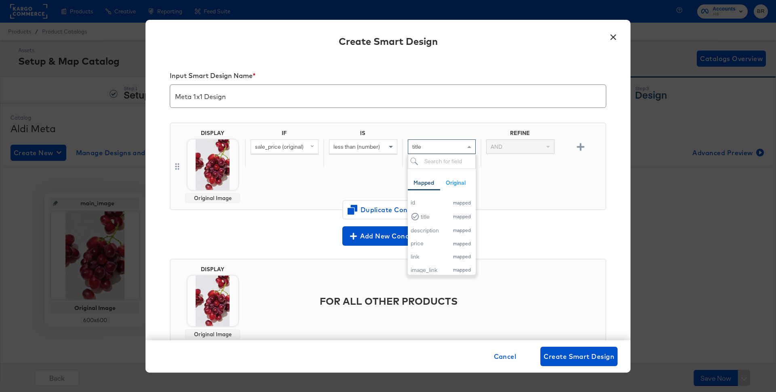
click at [430, 144] on div "title" at bounding box center [441, 147] width 67 height 14
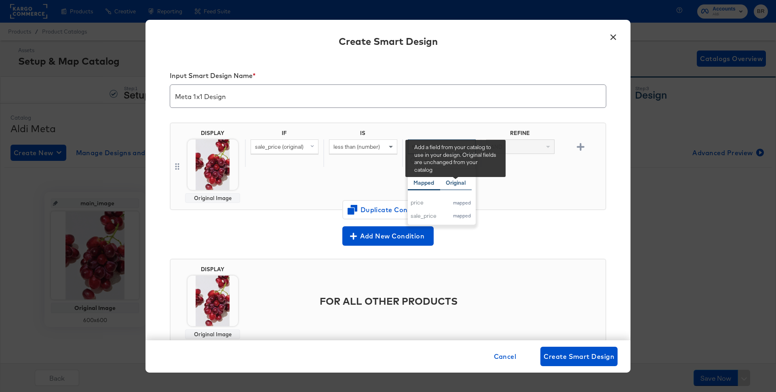
type input "pr"
click at [457, 187] on div "Original" at bounding box center [456, 183] width 32 height 16
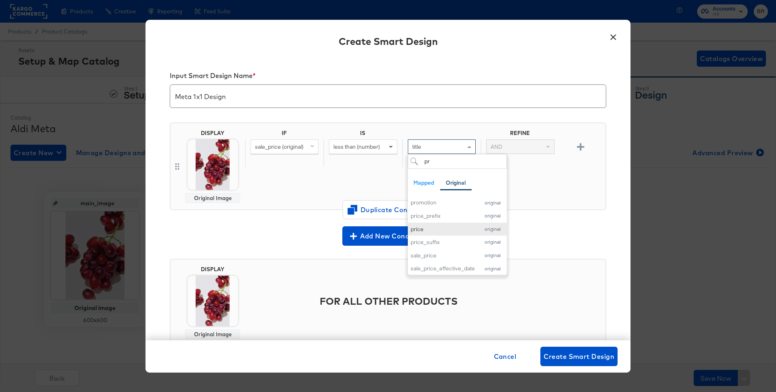
click at [446, 231] on div "price" at bounding box center [443, 229] width 65 height 8
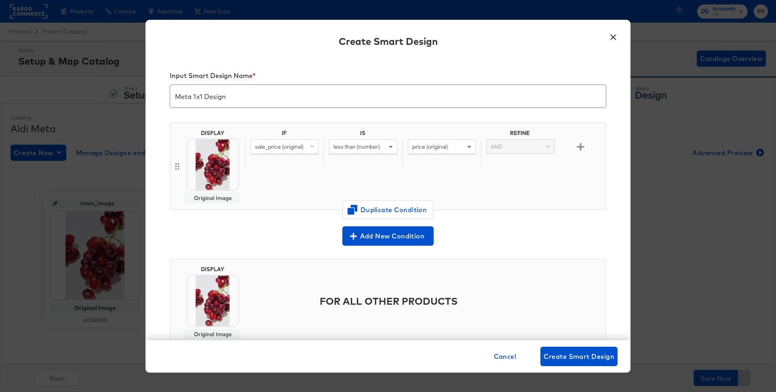
scroll to position [25, 0]
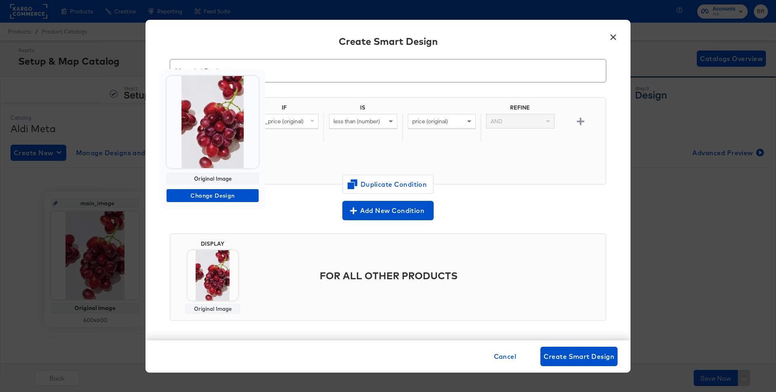
click at [199, 155] on img at bounding box center [212, 122] width 92 height 92
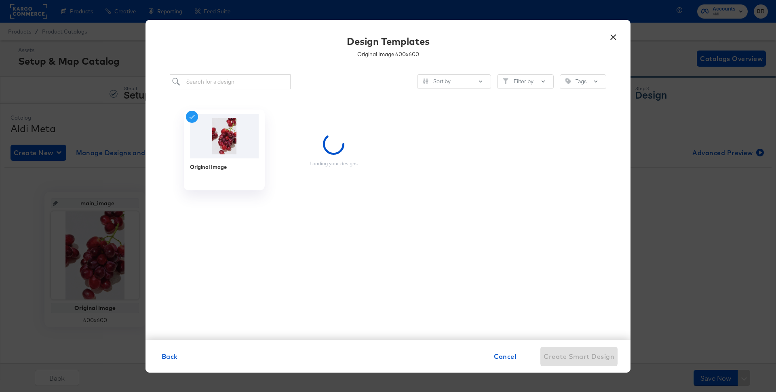
scroll to position [0, 0]
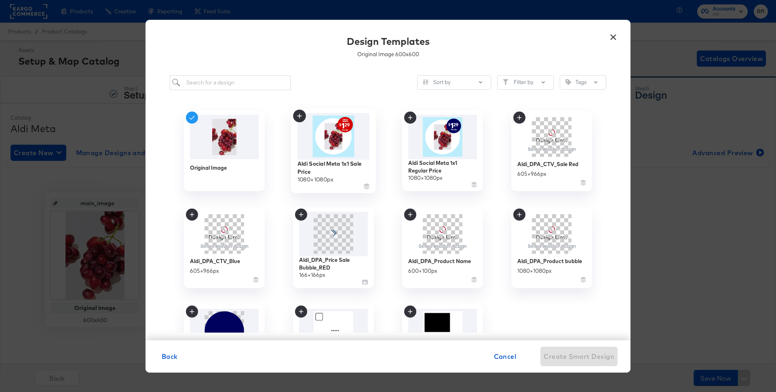
click at [349, 147] on img at bounding box center [333, 136] width 72 height 46
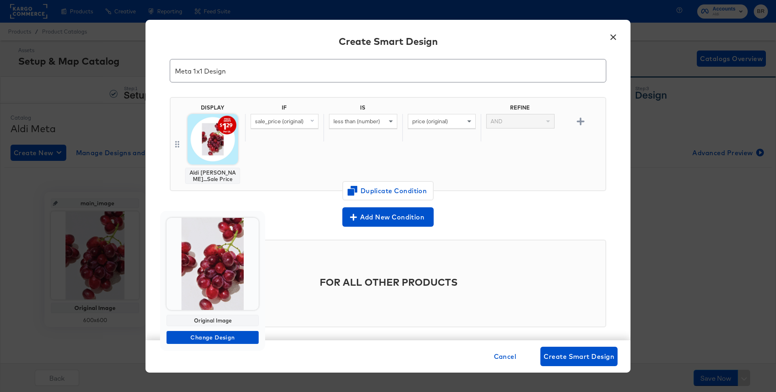
click at [201, 281] on img at bounding box center [212, 264] width 92 height 92
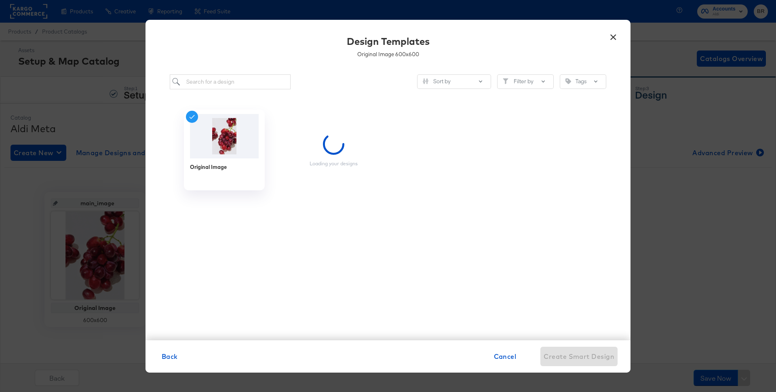
scroll to position [0, 0]
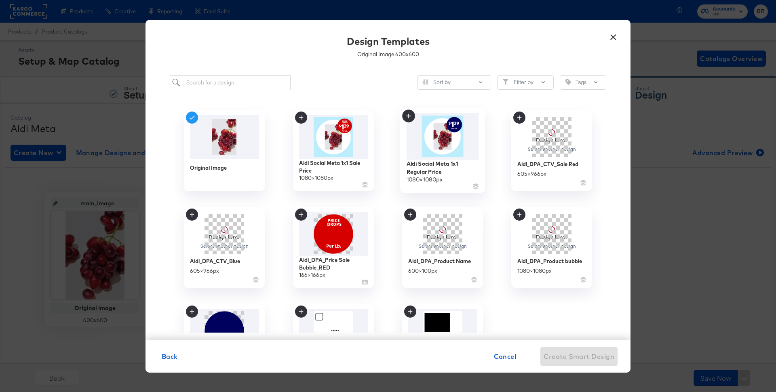
click at [436, 137] on img at bounding box center [443, 136] width 72 height 46
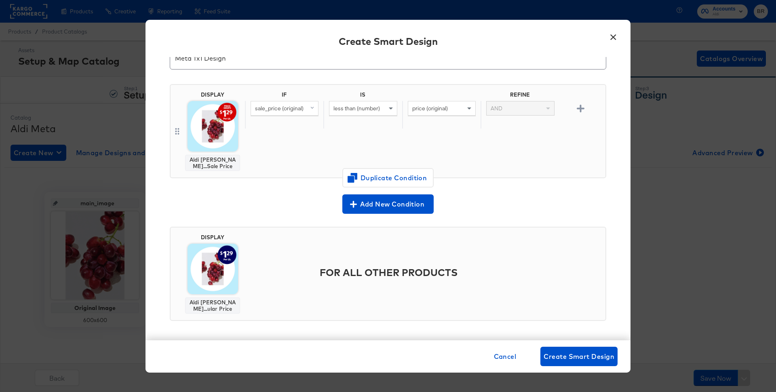
scroll to position [33, 0]
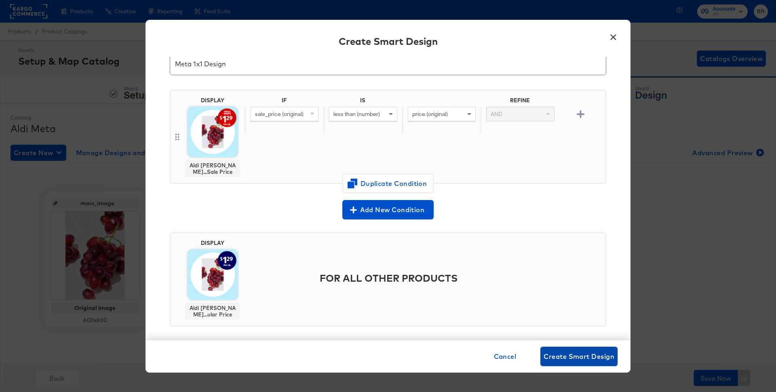
click at [601, 357] on span "Create Smart Design" at bounding box center [579, 356] width 71 height 11
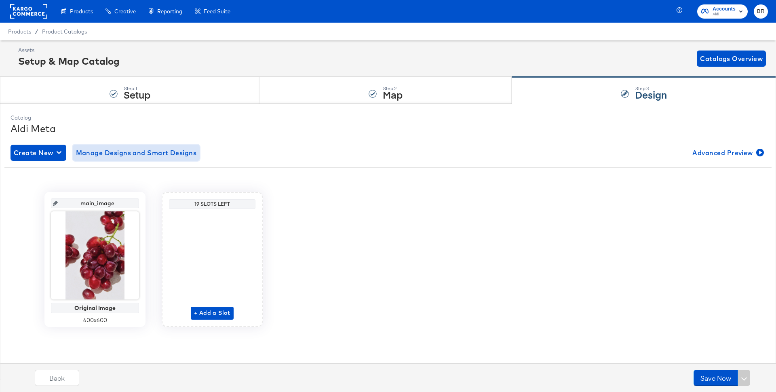
click at [84, 153] on span "Manage Designs and Smart Designs" at bounding box center [136, 152] width 121 height 11
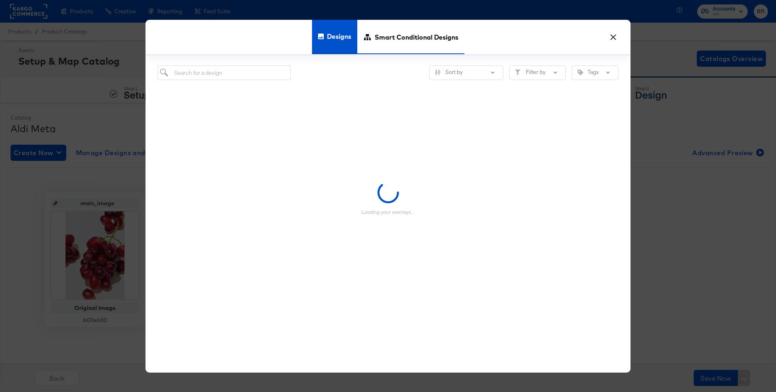
click at [396, 32] on span "Smart Conditional Designs" at bounding box center [417, 37] width 84 height 36
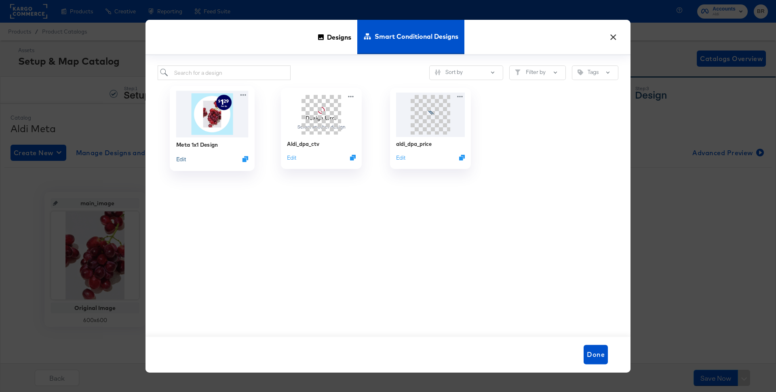
click at [182, 162] on button "Edit" at bounding box center [181, 159] width 10 height 8
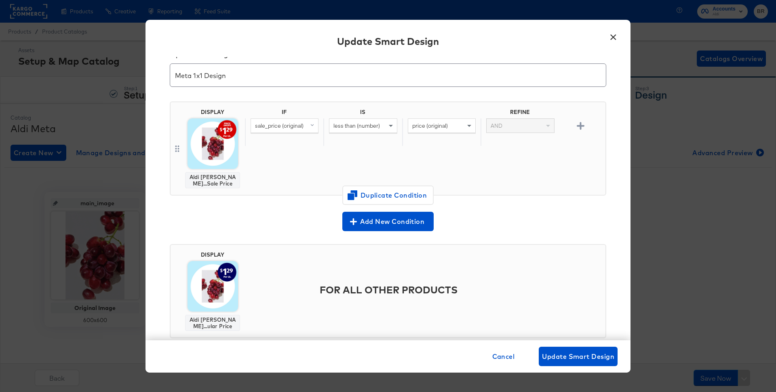
scroll to position [14, 0]
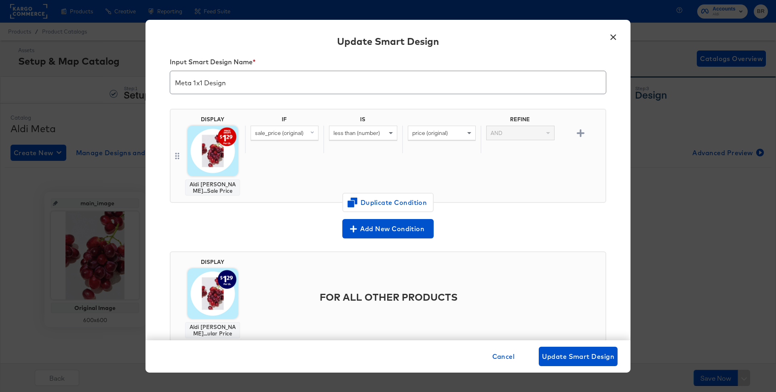
click at [614, 44] on div "Update Smart Design" at bounding box center [387, 42] width 485 height 29
